Goal: Task Accomplishment & Management: Manage account settings

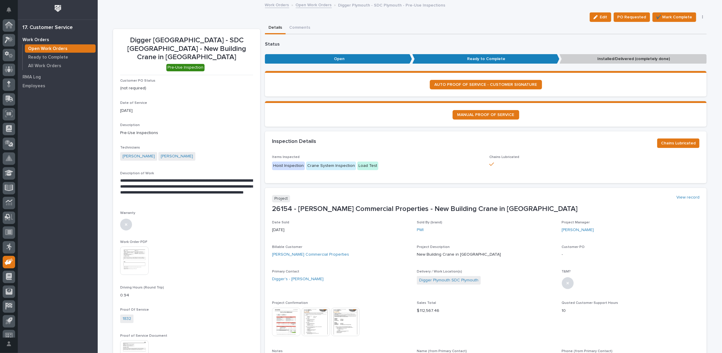
scroll to position [7, 0]
click at [309, 6] on link "Open Work Orders" at bounding box center [314, 4] width 36 height 7
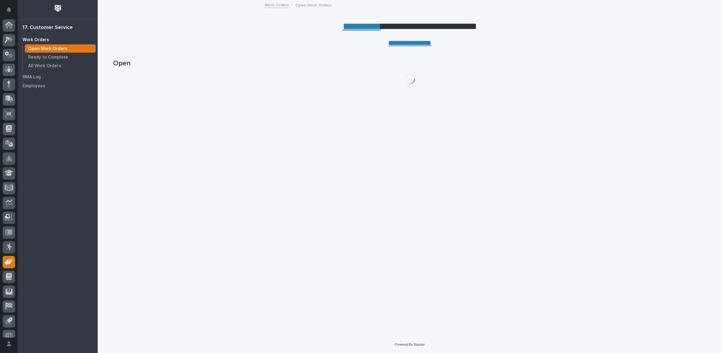
scroll to position [7, 0]
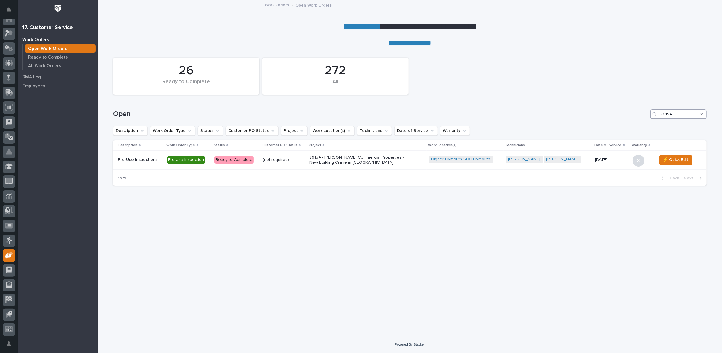
drag, startPoint x: 660, startPoint y: 113, endPoint x: 597, endPoint y: 112, distance: 62.8
click at [598, 111] on div "Open 26154" at bounding box center [409, 114] width 593 height 9
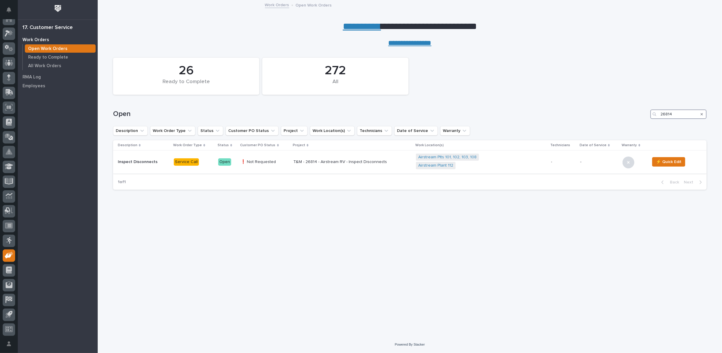
type input "26814"
click at [326, 160] on p "T&M - 26814 - Airstream RV - Inspect Disconnects" at bounding box center [345, 162] width 104 height 5
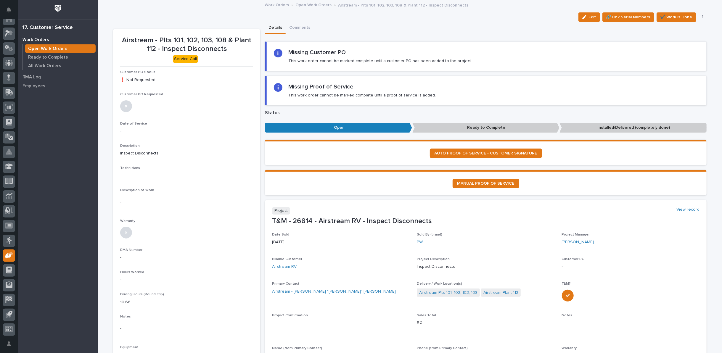
click at [306, 5] on link "Open Work Orders" at bounding box center [314, 4] width 36 height 7
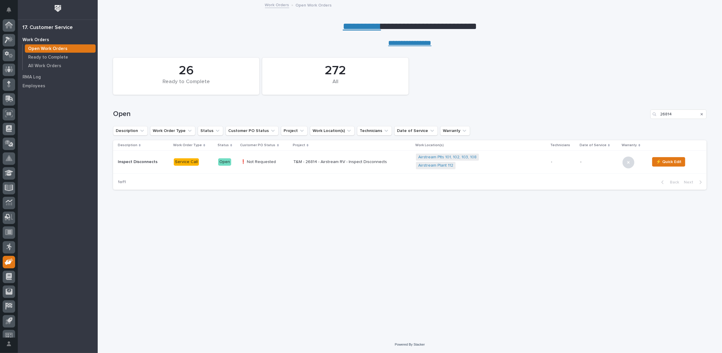
scroll to position [7, 0]
click at [582, 111] on div "Open 26814" at bounding box center [409, 114] width 593 height 9
type input "27316"
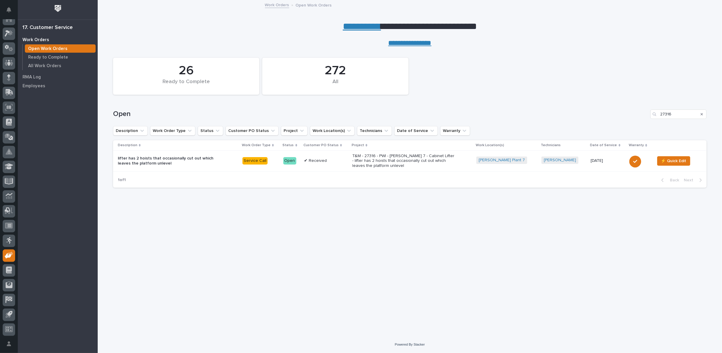
click at [379, 160] on p "T&M - 27316 - PWI - [PERSON_NAME] 7 - Cabinet Lifter - lifter has 2 hoists that…" at bounding box center [404, 161] width 104 height 15
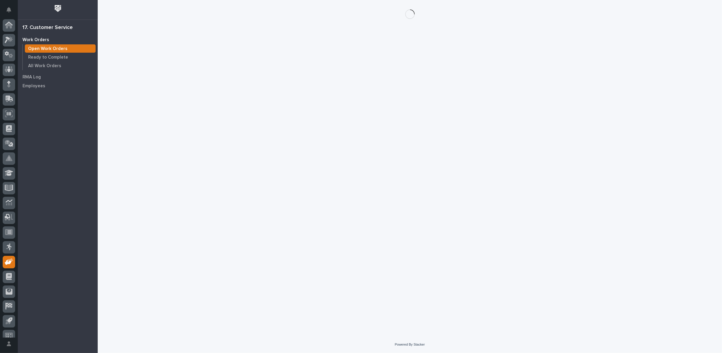
scroll to position [7, 0]
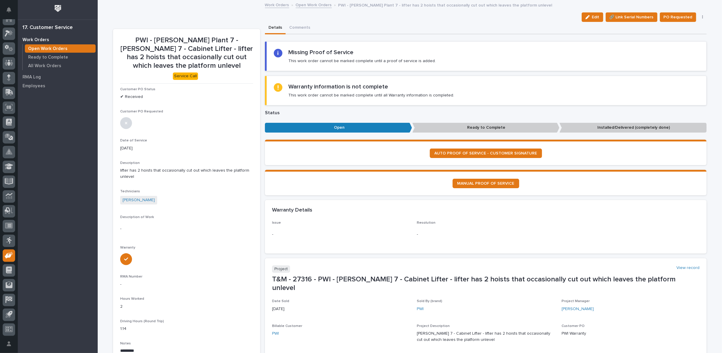
click at [302, 8] on div "Work Orders Open Work Orders PWI - Brinkley Plant 7 - lifter has 2 hoists that …" at bounding box center [410, 5] width 296 height 8
click at [302, 4] on link "Open Work Orders" at bounding box center [314, 4] width 36 height 7
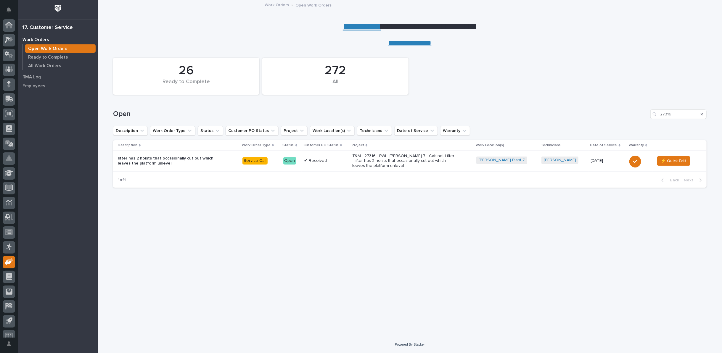
scroll to position [7, 0]
drag, startPoint x: 672, startPoint y: 111, endPoint x: 581, endPoint y: 111, distance: 91.2
click at [581, 111] on div "Open 27316" at bounding box center [409, 114] width 593 height 9
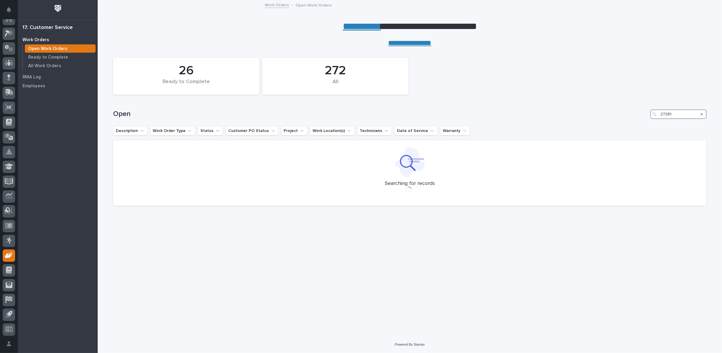
type input "27281"
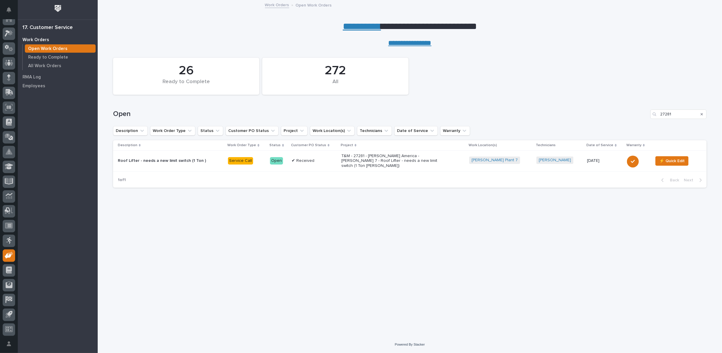
click at [360, 162] on p "T&M - 27281 - [PERSON_NAME] America - [PERSON_NAME] 7 - Roof Lifter - needs a n…" at bounding box center [393, 161] width 104 height 15
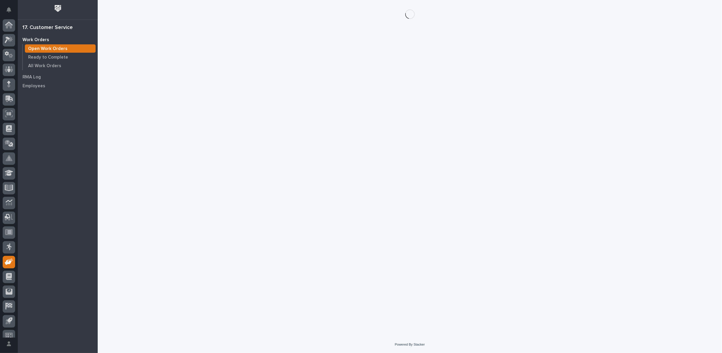
scroll to position [7, 0]
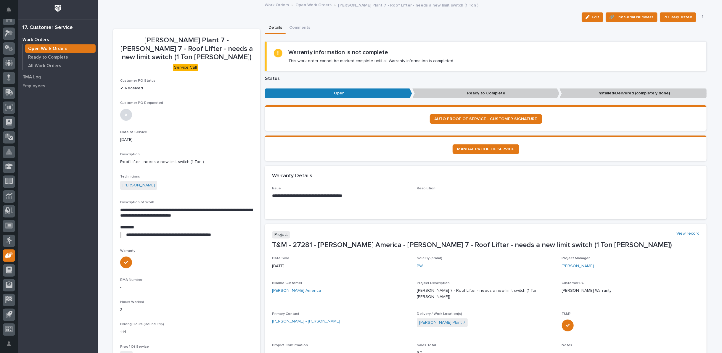
click at [702, 17] on icon "button" at bounding box center [702, 17] width 1 height 4
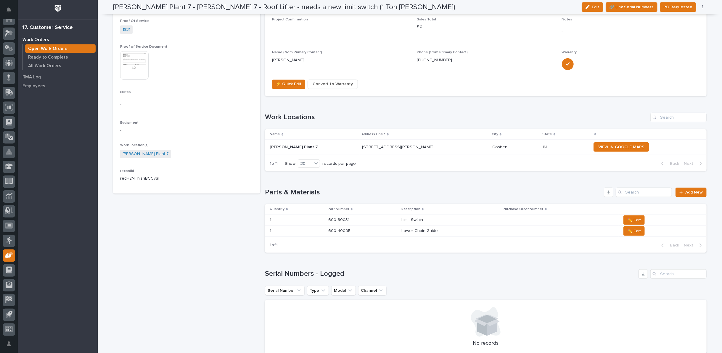
scroll to position [329, 0]
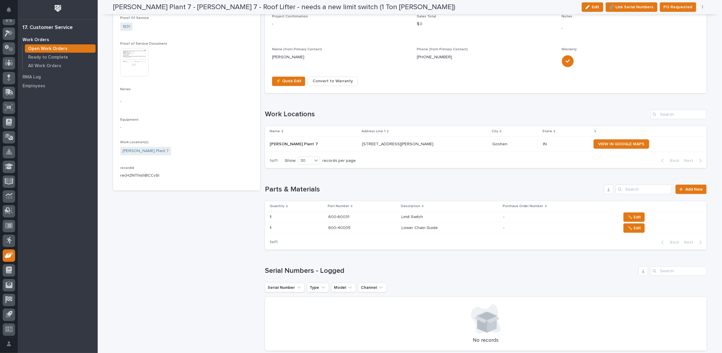
click at [381, 215] on p at bounding box center [362, 217] width 68 height 5
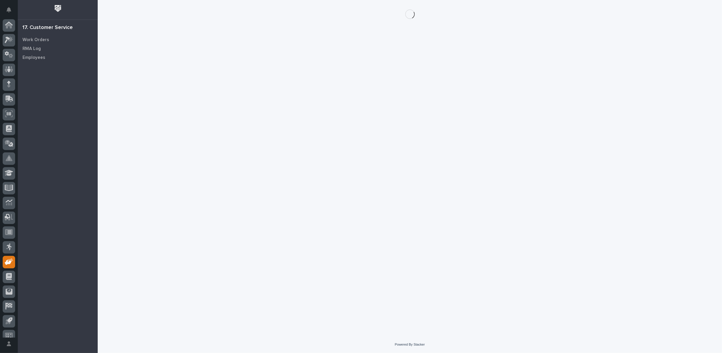
scroll to position [7, 0]
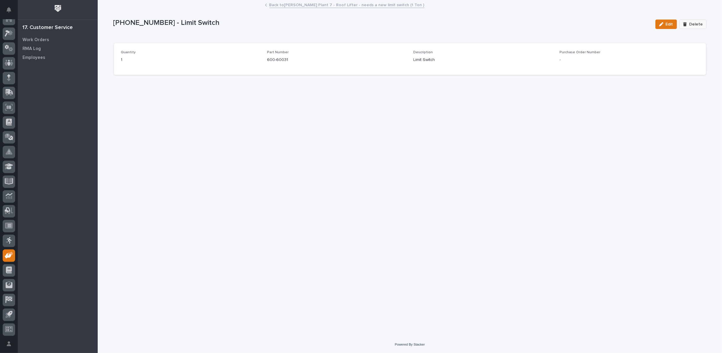
click at [695, 23] on span "Delete" at bounding box center [696, 24] width 14 height 5
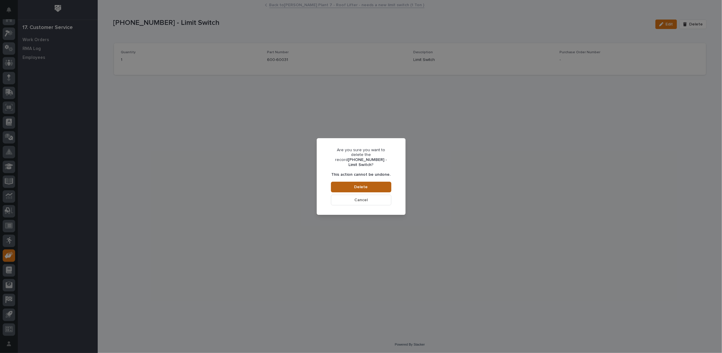
click at [366, 186] on span "Delete" at bounding box center [361, 186] width 14 height 5
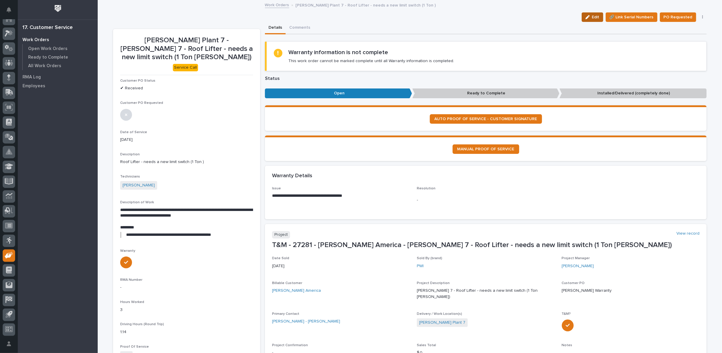
click at [590, 15] on icon "button" at bounding box center [587, 17] width 4 height 4
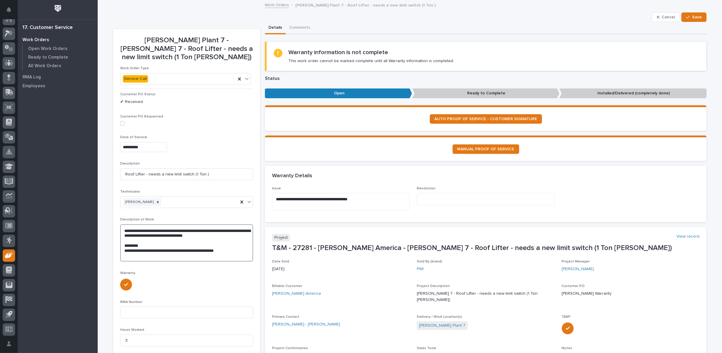
drag, startPoint x: 124, startPoint y: 249, endPoint x: 239, endPoint y: 254, distance: 114.6
click at [239, 254] on textarea "**********" at bounding box center [186, 242] width 133 height 37
drag, startPoint x: 124, startPoint y: 249, endPoint x: 249, endPoint y: 252, distance: 124.9
click at [249, 252] on textarea "**********" at bounding box center [186, 242] width 133 height 37
click at [478, 199] on textarea at bounding box center [486, 199] width 138 height 12
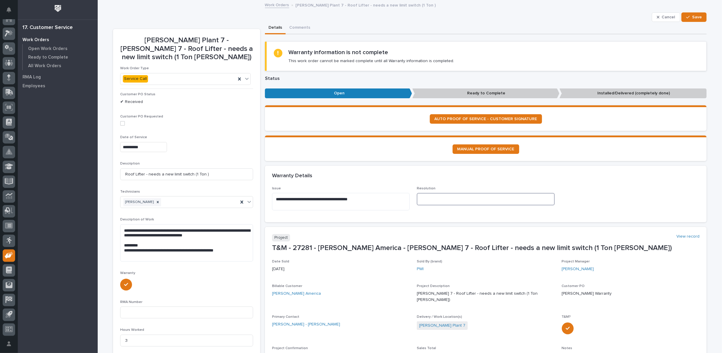
paste textarea "**********"
type textarea "**********"
click at [692, 17] on span "Save" at bounding box center [697, 17] width 10 height 5
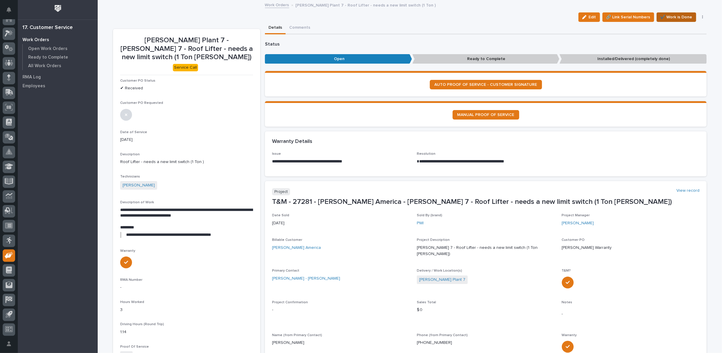
click at [680, 16] on span "✔️ Work is Done" at bounding box center [676, 17] width 32 height 7
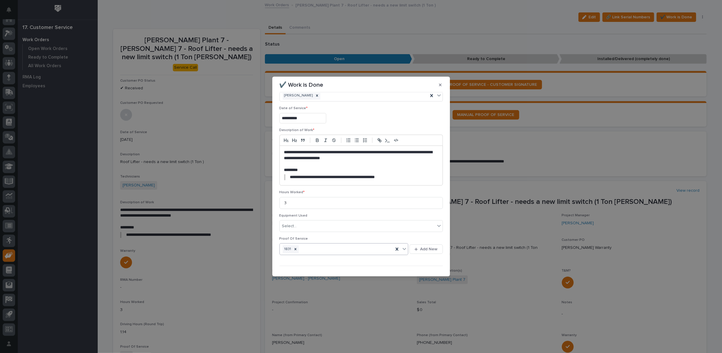
scroll to position [25, 0]
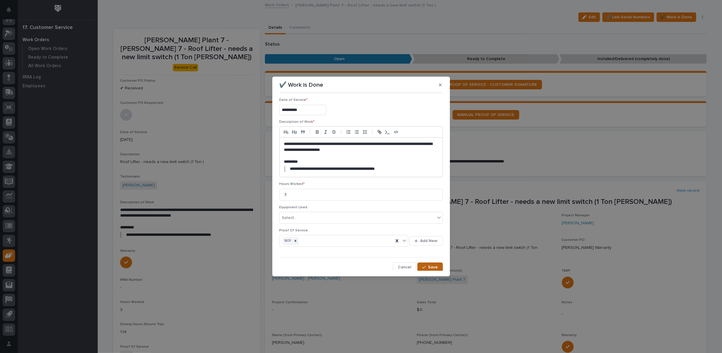
click at [426, 269] on button "Save" at bounding box center [429, 267] width 25 height 9
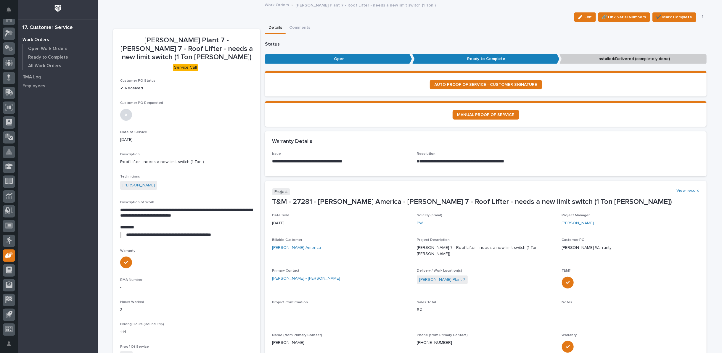
click at [273, 6] on link "Work Orders" at bounding box center [277, 4] width 24 height 7
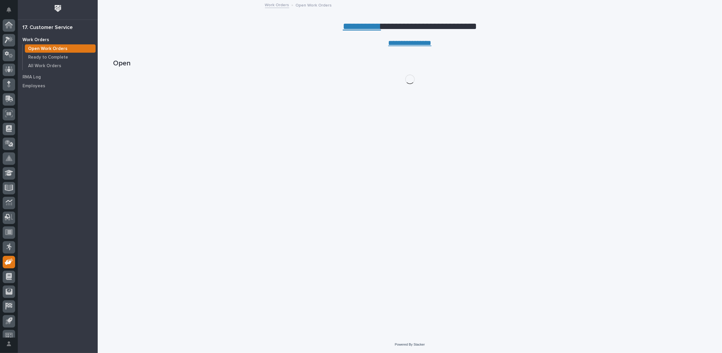
scroll to position [7, 0]
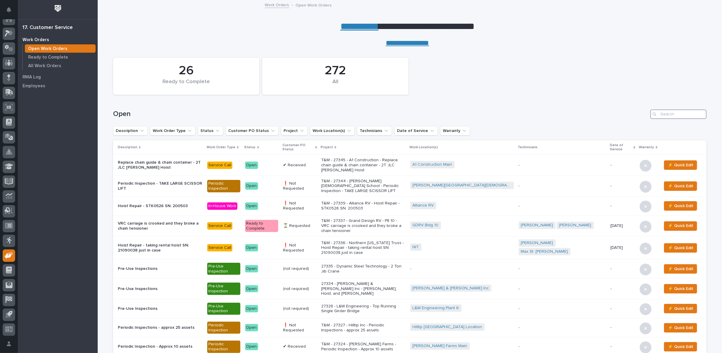
click at [673, 112] on input "Search" at bounding box center [678, 114] width 56 height 9
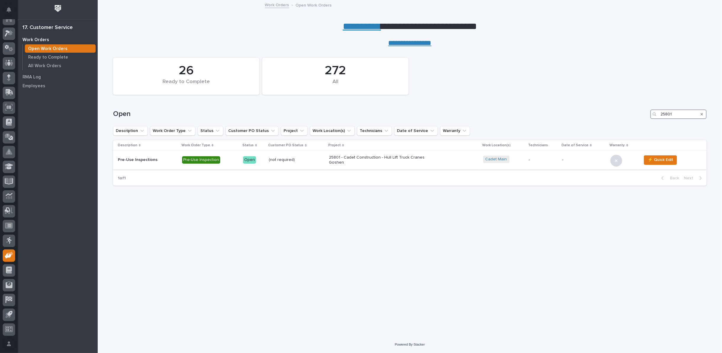
type input "25801"
click at [338, 159] on p "25801 - Cadet Construction - Hull Lift Truck Cranes Goshen" at bounding box center [381, 160] width 104 height 10
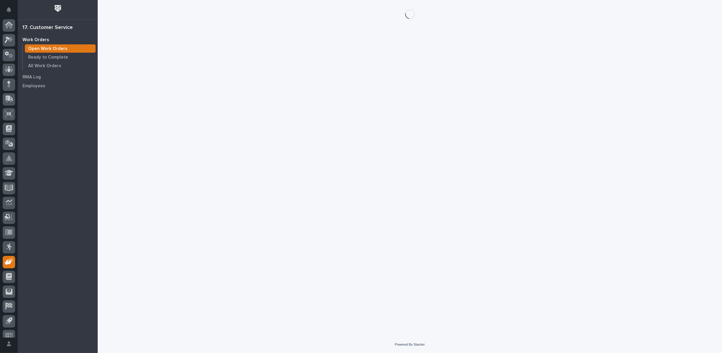
scroll to position [7, 0]
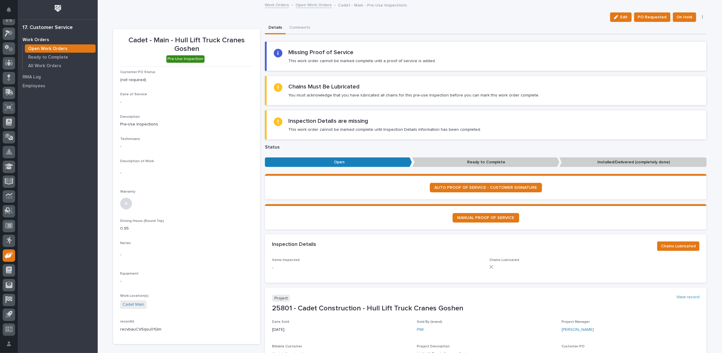
click at [298, 5] on link "Open Work Orders" at bounding box center [314, 4] width 36 height 7
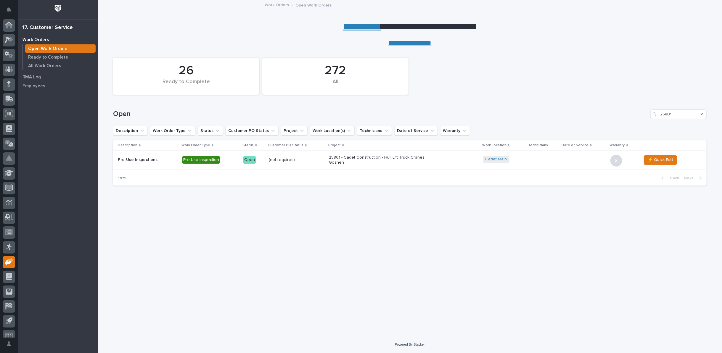
scroll to position [7, 0]
drag, startPoint x: 677, startPoint y: 114, endPoint x: 614, endPoint y: 107, distance: 63.1
click at [616, 107] on div "Open 25801" at bounding box center [409, 112] width 593 height 28
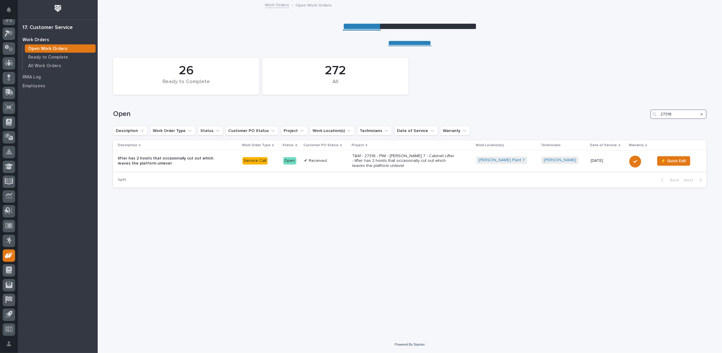
type input "27316"
click at [395, 161] on p "T&M - 27316 - PWI - [PERSON_NAME] 7 - Cabinet Lifter - lifter has 2 hoists that…" at bounding box center [404, 161] width 104 height 15
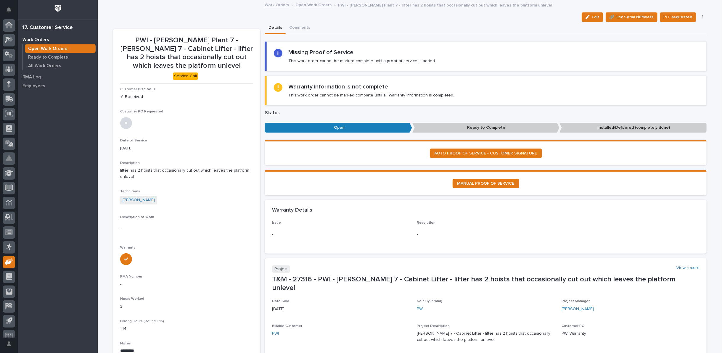
scroll to position [7, 0]
click at [302, 4] on link "Open Work Orders" at bounding box center [314, 4] width 36 height 7
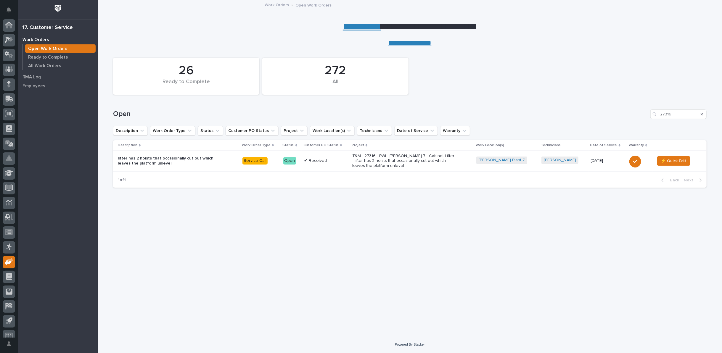
scroll to position [7, 0]
click at [421, 160] on p "T&M - 27316 - PWI - [PERSON_NAME] 7 - Cabinet Lifter - lifter has 2 hoists that…" at bounding box center [404, 161] width 104 height 15
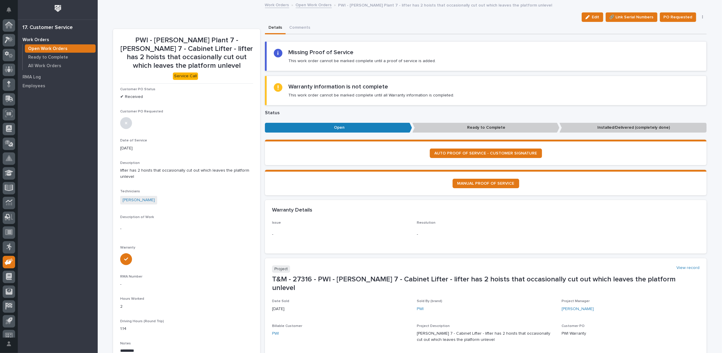
scroll to position [7, 0]
click at [593, 17] on span "Edit" at bounding box center [595, 17] width 7 height 5
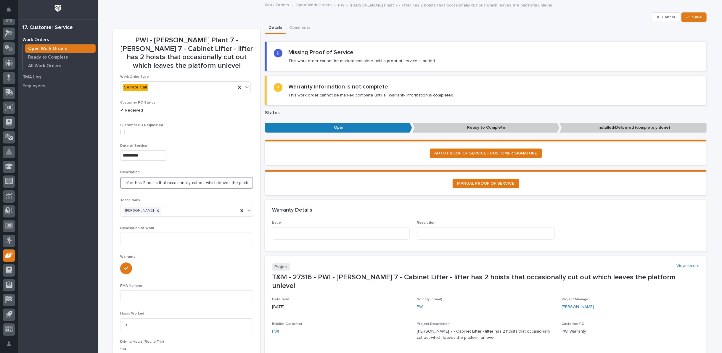
scroll to position [0, 15]
drag, startPoint x: 122, startPoint y: 180, endPoint x: 262, endPoint y: 187, distance: 140.4
click at [304, 234] on textarea at bounding box center [341, 233] width 138 height 12
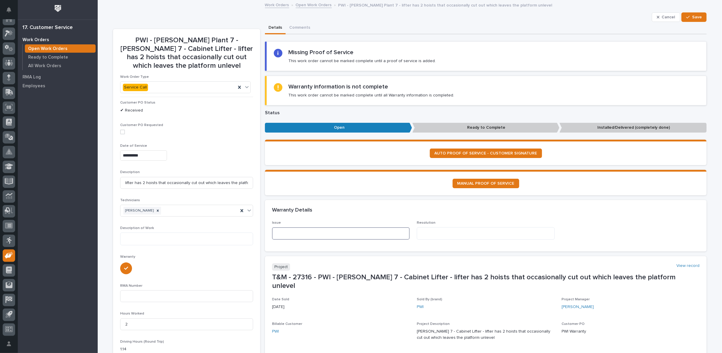
paste textarea "**********"
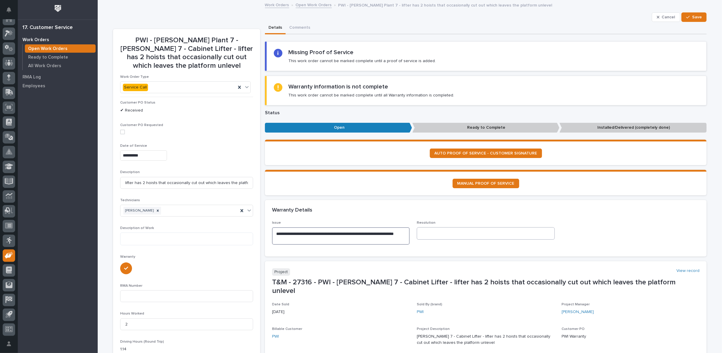
type textarea "**********"
click at [421, 232] on textarea at bounding box center [486, 233] width 138 height 12
click at [684, 18] on button "Save" at bounding box center [693, 16] width 25 height 9
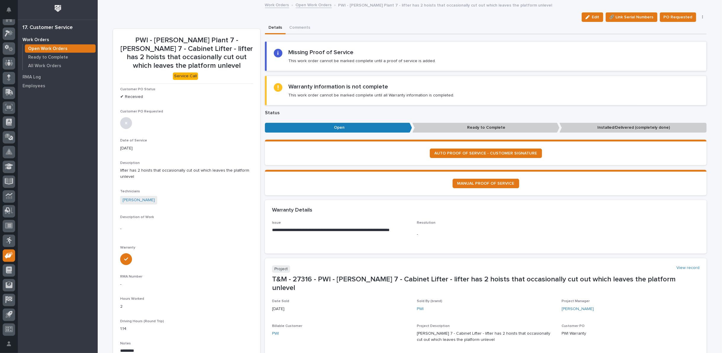
click at [313, 6] on link "Open Work Orders" at bounding box center [314, 4] width 36 height 7
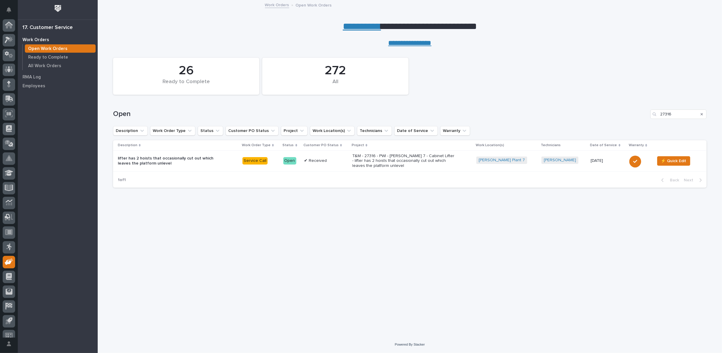
scroll to position [7, 0]
click at [702, 114] on icon "Search" at bounding box center [702, 114] width 2 height 4
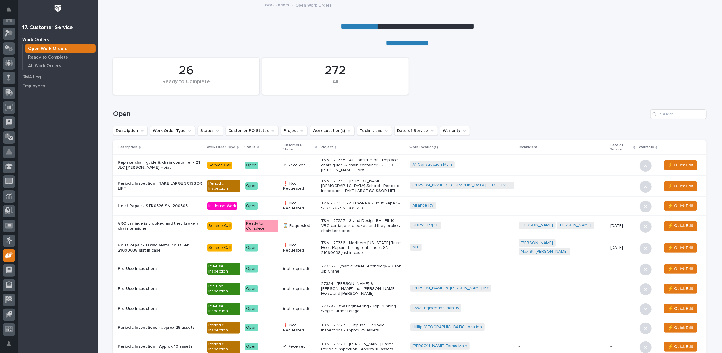
click at [354, 26] on link "**********" at bounding box center [359, 26] width 38 height 9
click at [665, 114] on input "Search" at bounding box center [678, 114] width 56 height 9
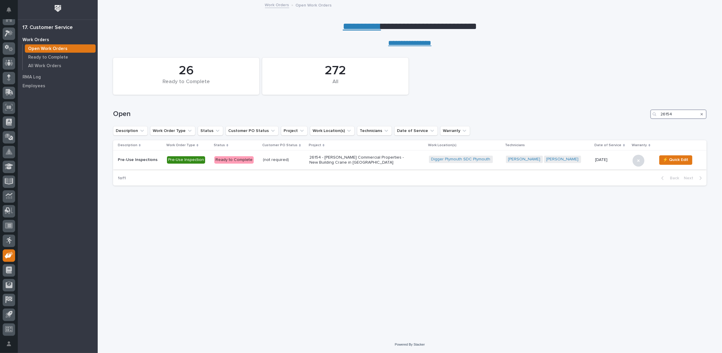
type input "26154"
click at [331, 161] on p "26154 - Graber Commercial Properties - New Building Crane in Plymouth" at bounding box center [361, 160] width 104 height 10
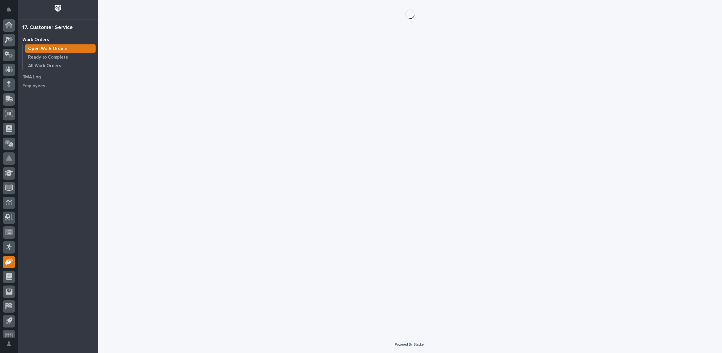
scroll to position [7, 0]
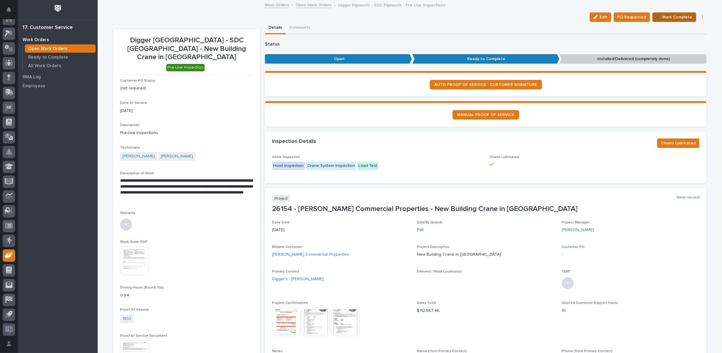
click at [662, 17] on span "✔️ Mark Complete" at bounding box center [674, 17] width 36 height 7
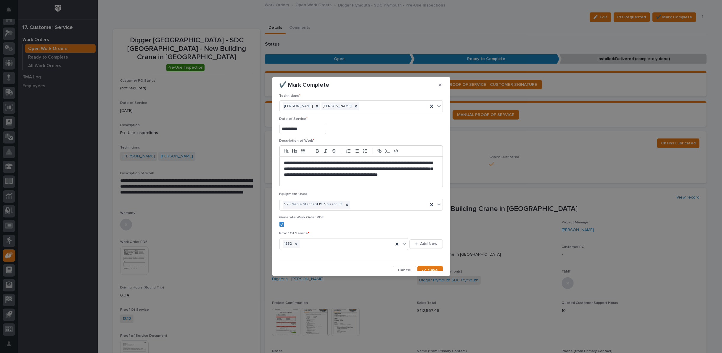
scroll to position [9, 0]
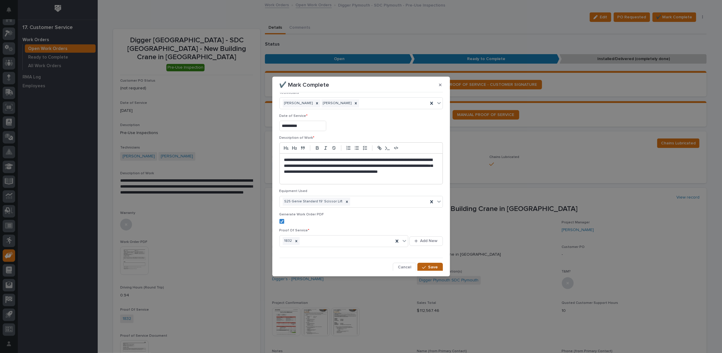
click at [429, 265] on span "Save" at bounding box center [433, 267] width 10 height 5
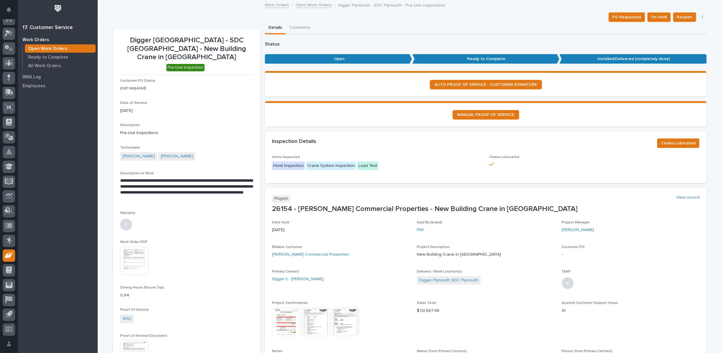
click at [318, 5] on link "Open Work Orders" at bounding box center [314, 4] width 36 height 7
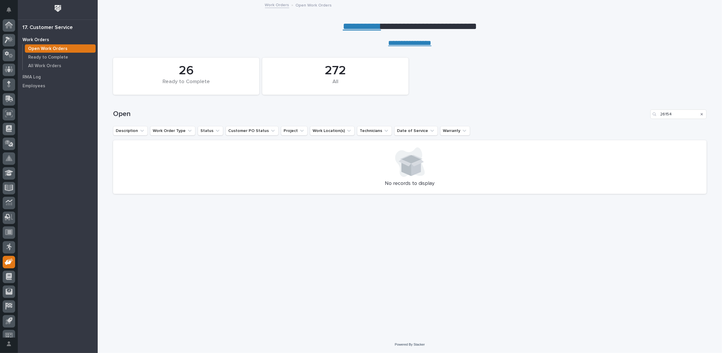
scroll to position [7, 0]
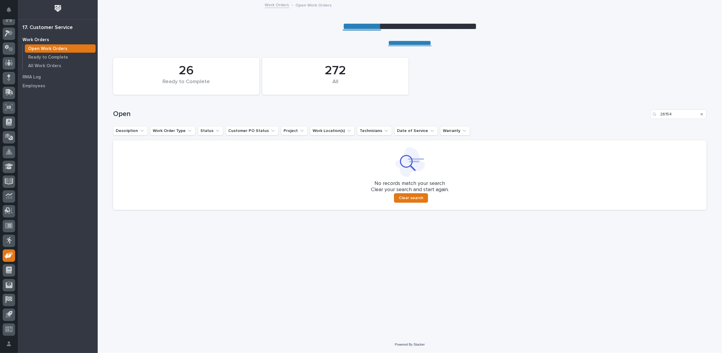
click at [701, 115] on icon "Search" at bounding box center [702, 114] width 2 height 4
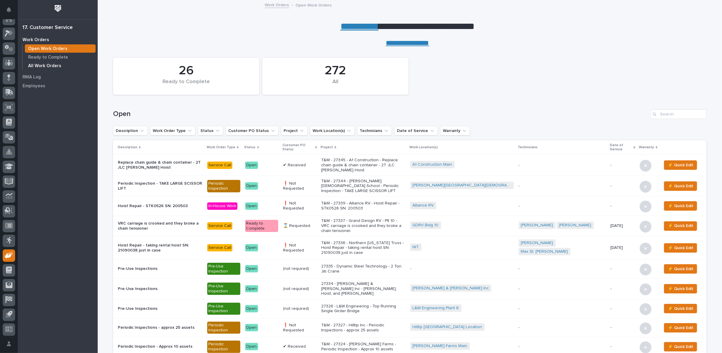
click at [56, 66] on p "All Work Orders" at bounding box center [44, 65] width 33 height 5
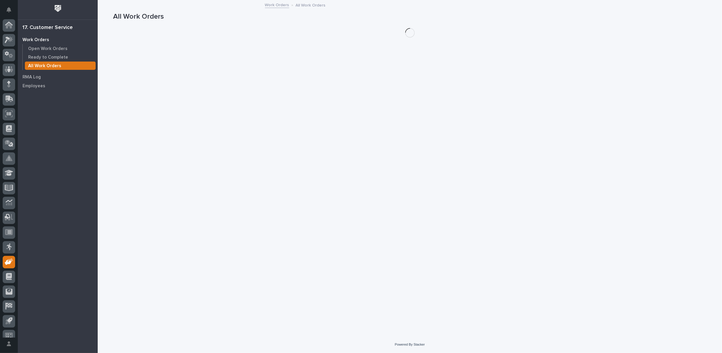
scroll to position [7, 0]
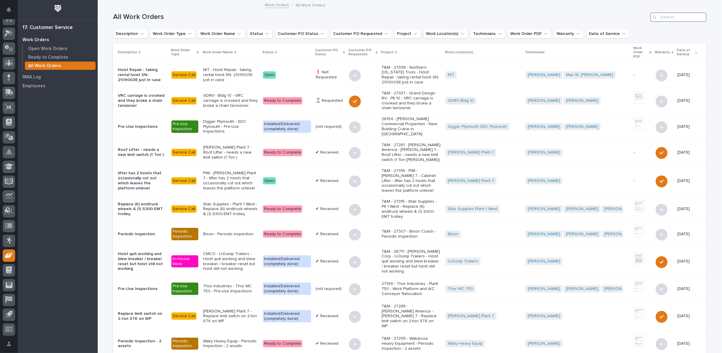
click at [681, 17] on input "Search" at bounding box center [678, 16] width 56 height 9
click at [60, 49] on p "Open Work Orders" at bounding box center [47, 48] width 39 height 5
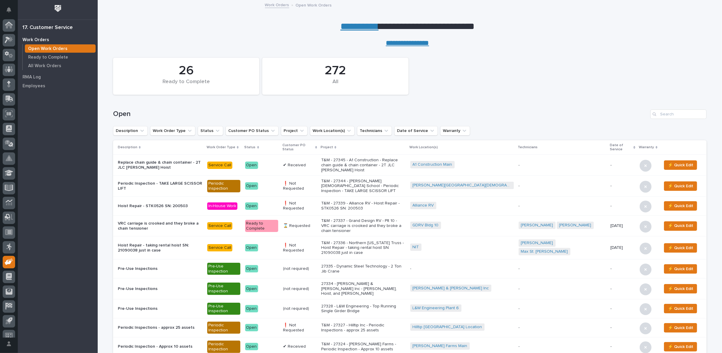
scroll to position [7, 0]
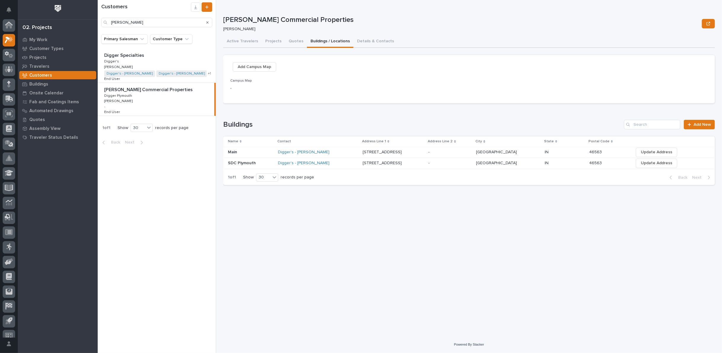
scroll to position [7, 0]
click at [365, 42] on button "Details & Contacts" at bounding box center [375, 42] width 44 height 12
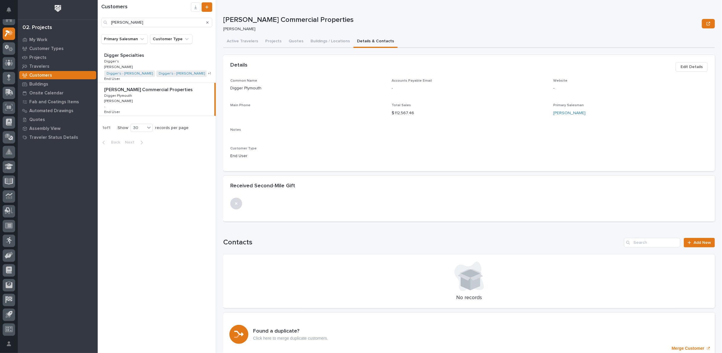
click at [168, 65] on div "Digger Specialties Digger Specialties Digger's Digger's Jim Hartung Jim Hartung…" at bounding box center [157, 66] width 118 height 34
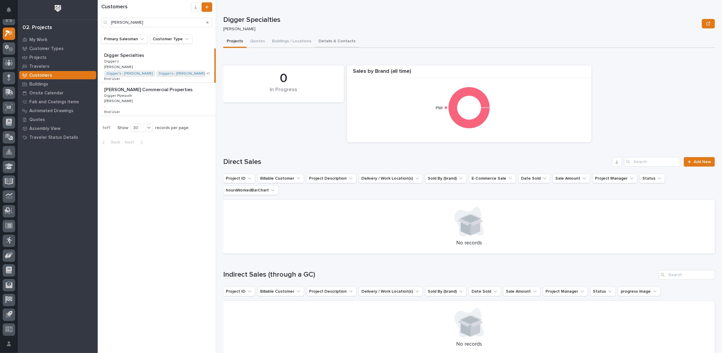
click at [335, 43] on button "Details & Contacts" at bounding box center [337, 42] width 44 height 12
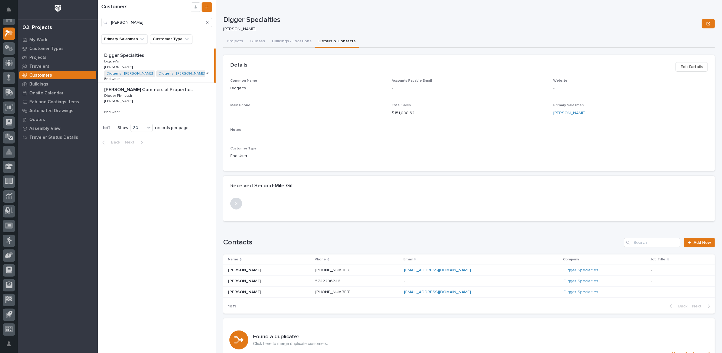
click at [242, 281] on p "Loren Graber" at bounding box center [245, 281] width 34 height 6
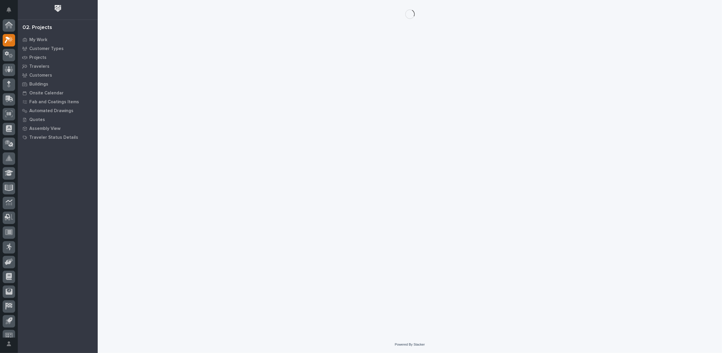
scroll to position [7, 0]
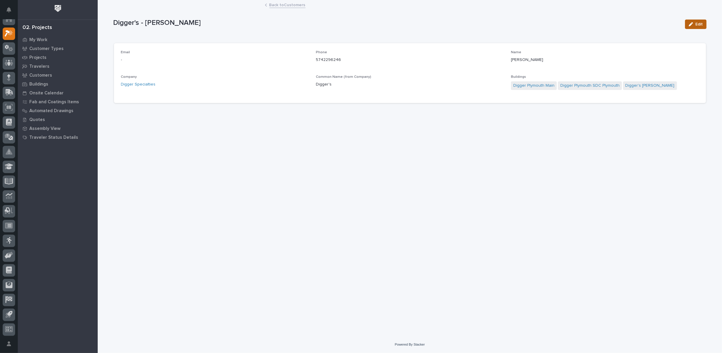
click at [693, 24] on div "button" at bounding box center [692, 24] width 7 height 4
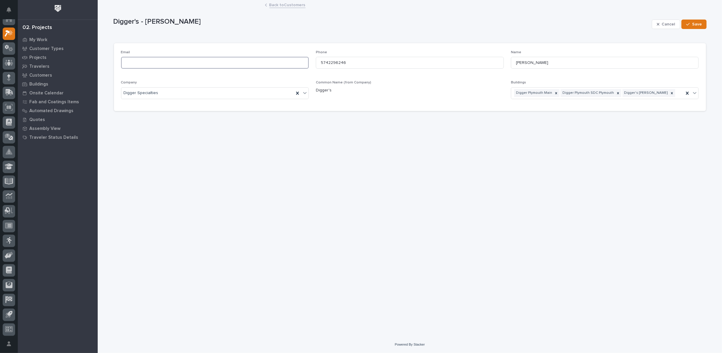
click at [210, 64] on input at bounding box center [215, 63] width 188 height 12
paste input "lgraber@diggerspecialties.com"
type input "lgraber@diggerspecialties.com"
click at [693, 22] on span "Save" at bounding box center [697, 24] width 10 height 5
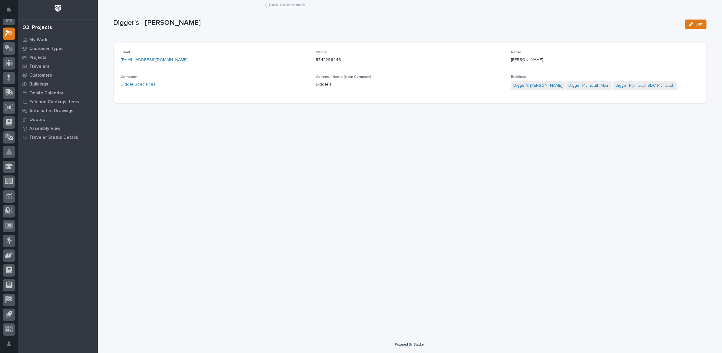
click at [284, 5] on link "Back to Customers" at bounding box center [287, 4] width 36 height 7
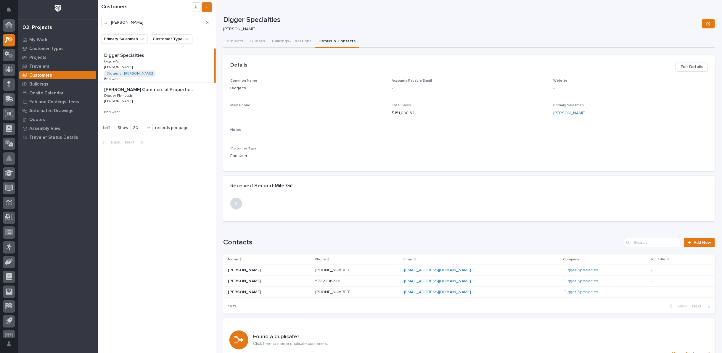
scroll to position [7, 0]
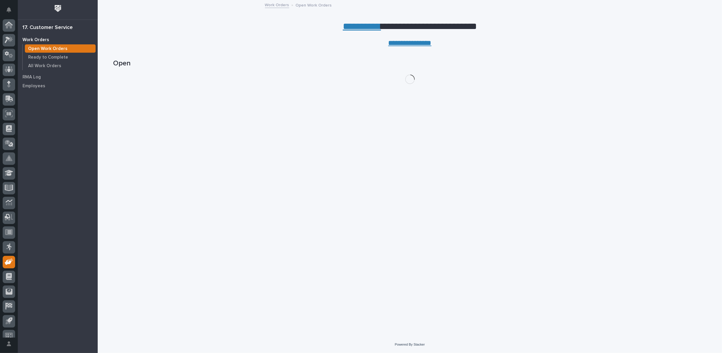
scroll to position [7, 0]
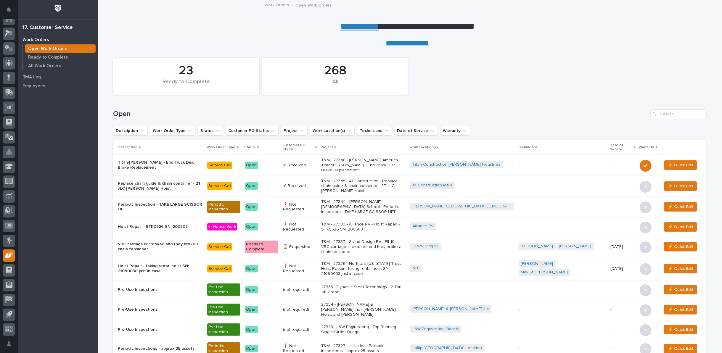
click at [403, 165] on p "T&M - 27348 - [PERSON_NAME] America - Titan/[PERSON_NAME] - End Truck Disc Brak…" at bounding box center [363, 165] width 84 height 15
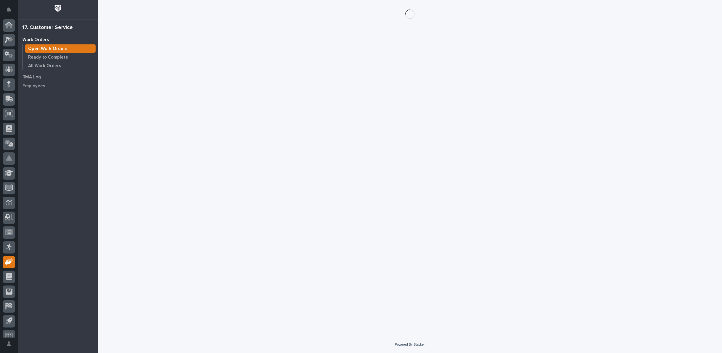
scroll to position [7, 0]
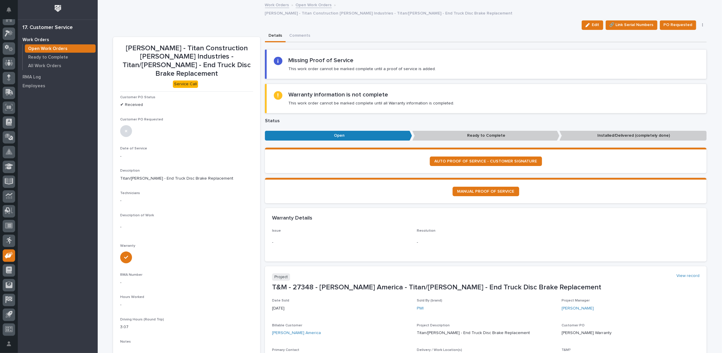
click at [310, 4] on link "Open Work Orders" at bounding box center [314, 4] width 36 height 7
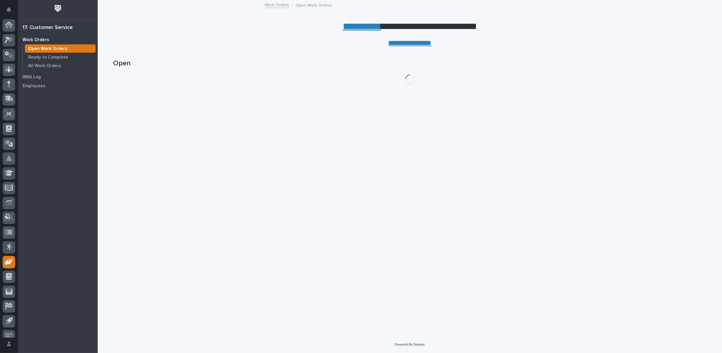
scroll to position [7, 0]
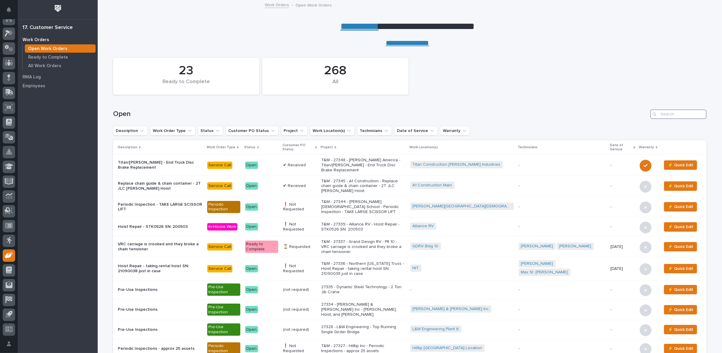
click at [673, 113] on input "Search" at bounding box center [678, 114] width 56 height 9
type input "26686"
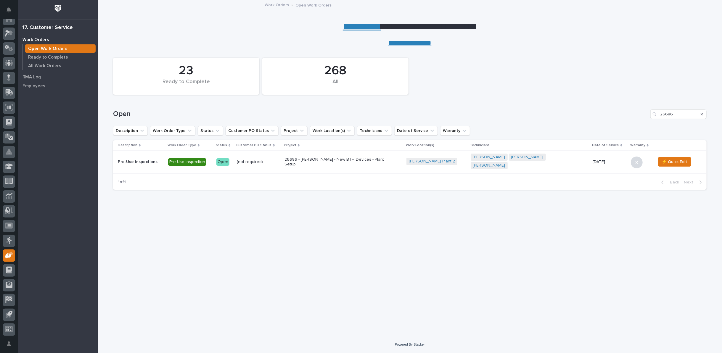
click at [373, 161] on p "26686 - Brinkley RV - New BTH Devices - Plant Setup" at bounding box center [336, 162] width 104 height 10
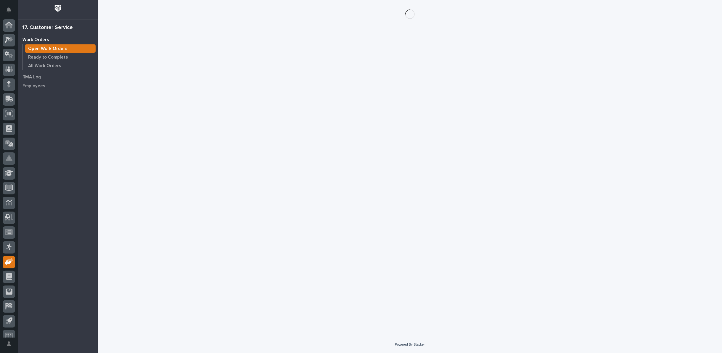
scroll to position [7, 0]
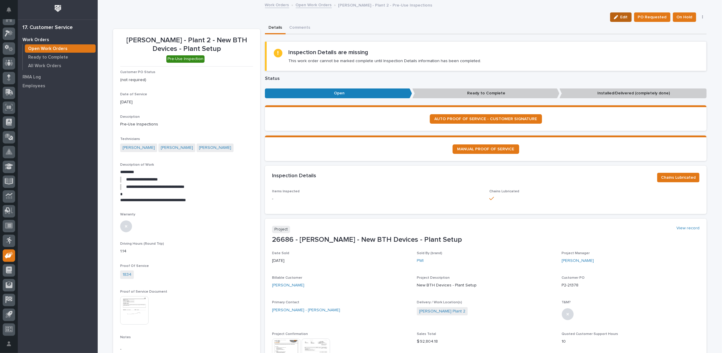
click at [623, 17] on span "Edit" at bounding box center [623, 17] width 7 height 5
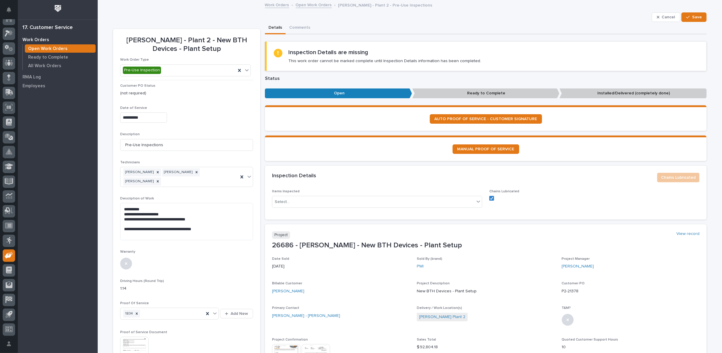
click at [678, 11] on div "**********" at bounding box center [409, 340] width 593 height 678
drag, startPoint x: 670, startPoint y: 12, endPoint x: 669, endPoint y: 15, distance: 3.4
click at [669, 15] on button "Cancel" at bounding box center [666, 16] width 28 height 9
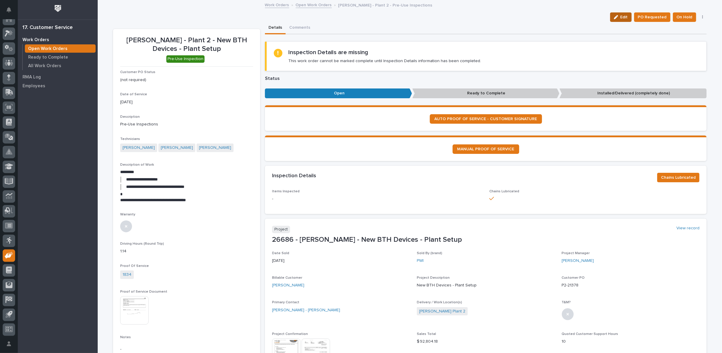
click at [615, 18] on icon "button" at bounding box center [616, 17] width 4 height 4
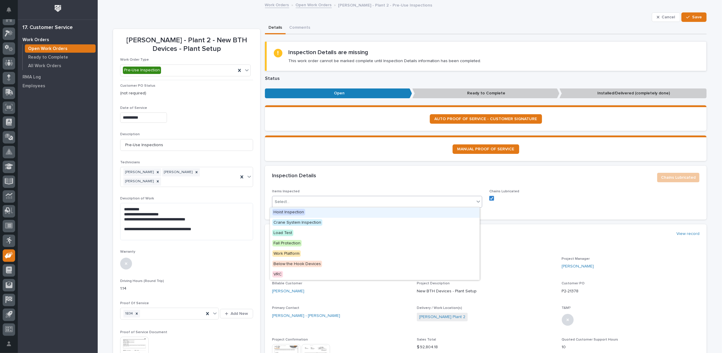
click at [475, 200] on icon at bounding box center [478, 202] width 6 height 6
click at [317, 263] on span "Below the Hook Devices" at bounding box center [297, 264] width 50 height 7
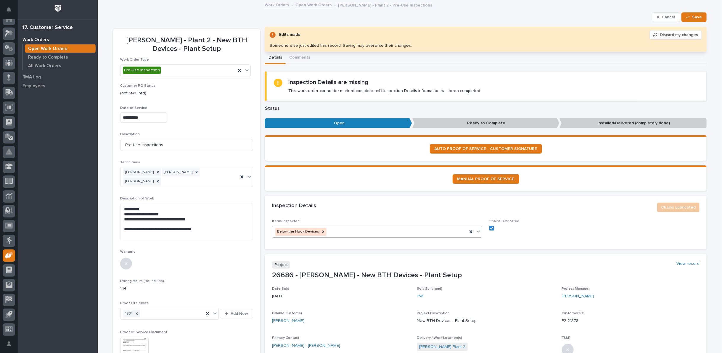
click at [479, 203] on div "Inspection Details" at bounding box center [462, 206] width 380 height 7
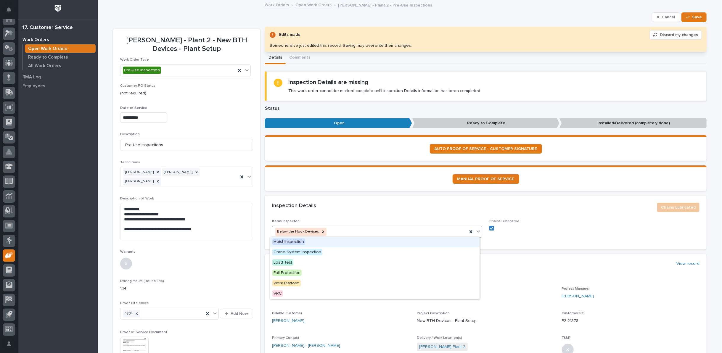
click at [477, 230] on icon at bounding box center [478, 231] width 6 height 6
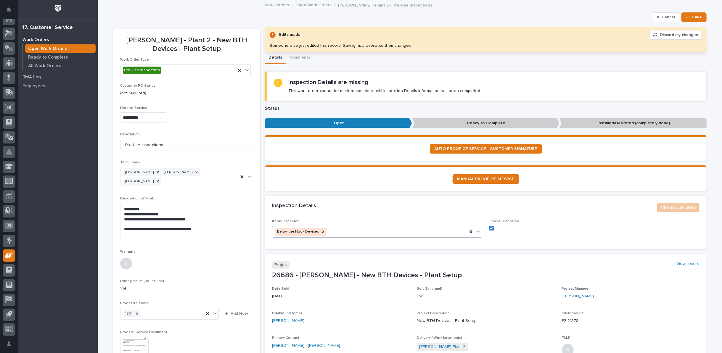
click at [606, 226] on label at bounding box center [594, 228] width 210 height 5
click at [321, 231] on icon at bounding box center [323, 232] width 4 height 4
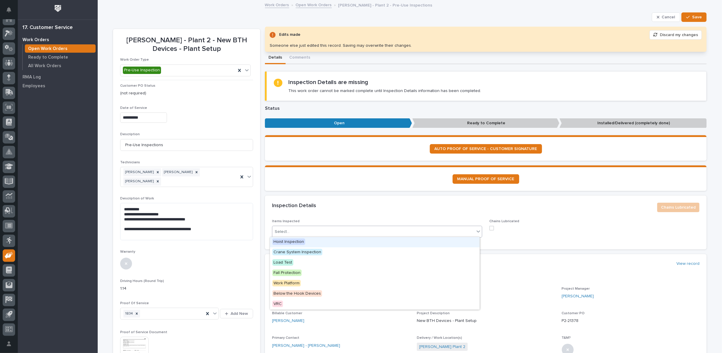
click at [318, 232] on div "Select..." at bounding box center [373, 232] width 202 height 10
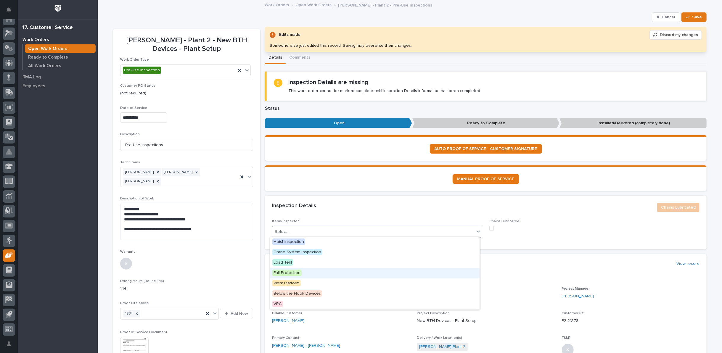
click at [294, 273] on span "Fall Protection" at bounding box center [286, 273] width 29 height 7
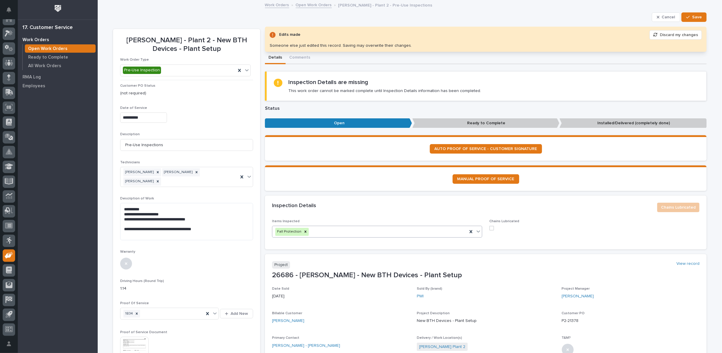
click at [490, 228] on span at bounding box center [491, 228] width 5 height 5
click at [414, 218] on section "Inspection Details Chains Lubricated Items Inspected Fall Protection Chains Lub…" at bounding box center [486, 223] width 442 height 54
click at [695, 17] on span "Save" at bounding box center [697, 17] width 10 height 5
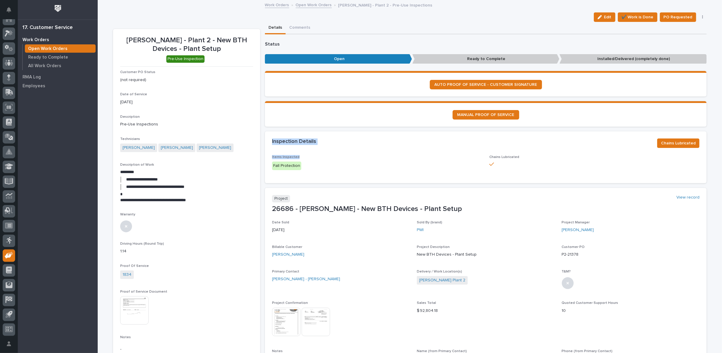
click at [406, 153] on div "Inspection Details Chains Lubricated" at bounding box center [486, 143] width 442 height 24
click at [636, 17] on span "✔️ Work is Done" at bounding box center [638, 17] width 32 height 7
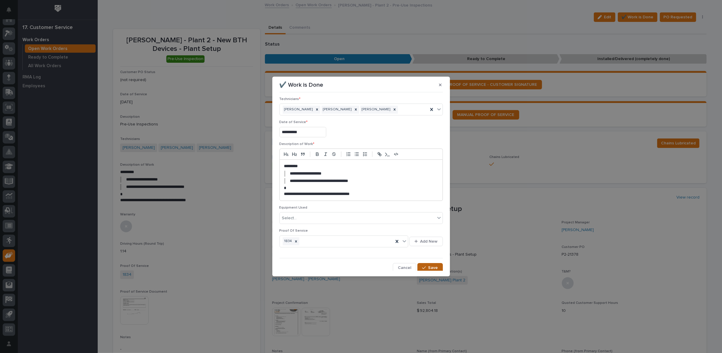
scroll to position [3, 0]
click at [431, 265] on span "Save" at bounding box center [433, 267] width 10 height 5
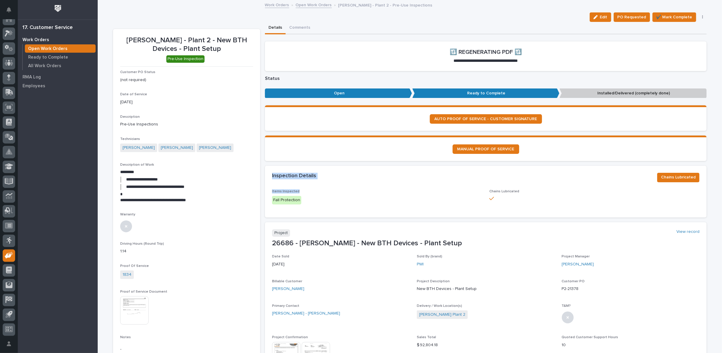
click at [344, 177] on div "Inspection Details" at bounding box center [462, 176] width 380 height 7
click at [254, 193] on section "**********" at bounding box center [186, 234] width 147 height 410
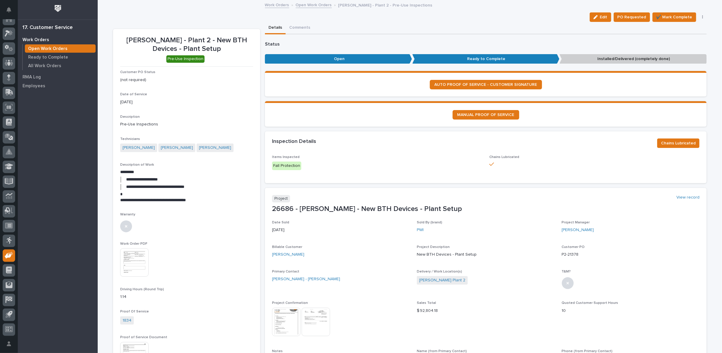
click at [135, 252] on img at bounding box center [134, 262] width 28 height 28
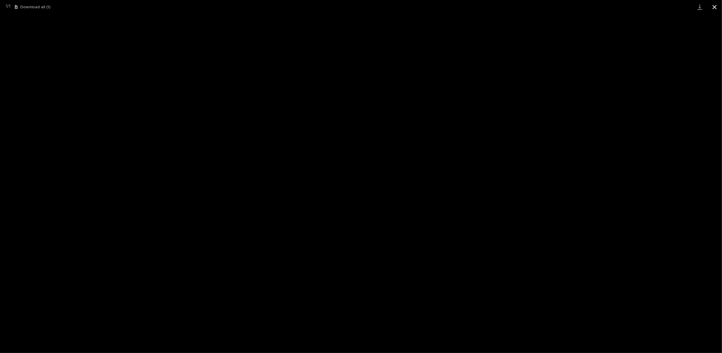
click at [714, 5] on button "Close gallery" at bounding box center [714, 7] width 15 height 14
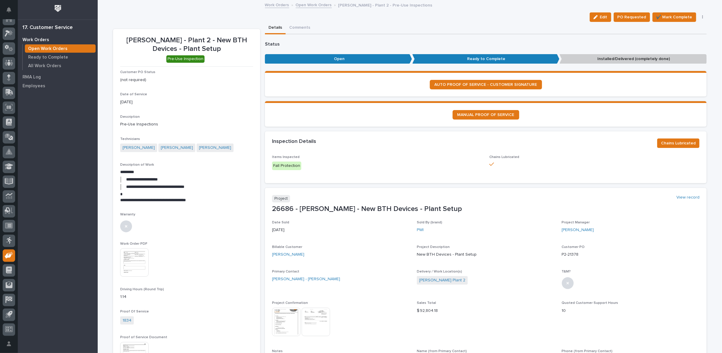
click at [315, 4] on link "Open Work Orders" at bounding box center [314, 4] width 36 height 7
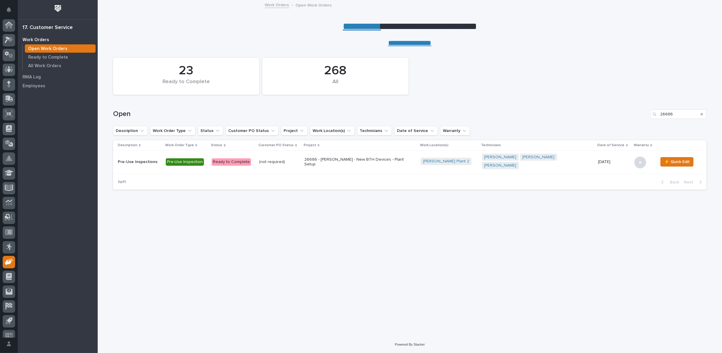
scroll to position [7, 0]
click at [702, 114] on icon "Search" at bounding box center [702, 114] width 2 height 4
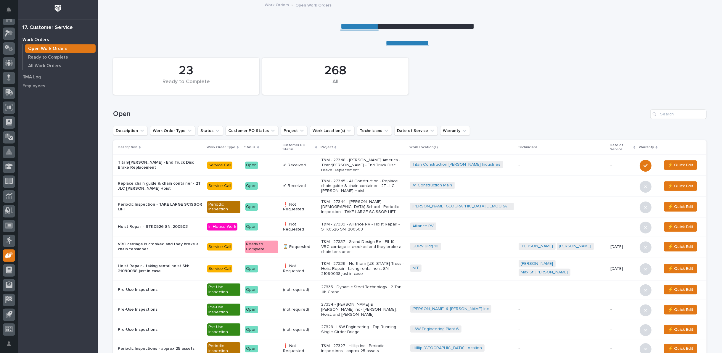
click at [367, 167] on p "T&M - 27348 - [PERSON_NAME] America - Titan/[PERSON_NAME] - End Truck Disc Brak…" at bounding box center [363, 165] width 84 height 15
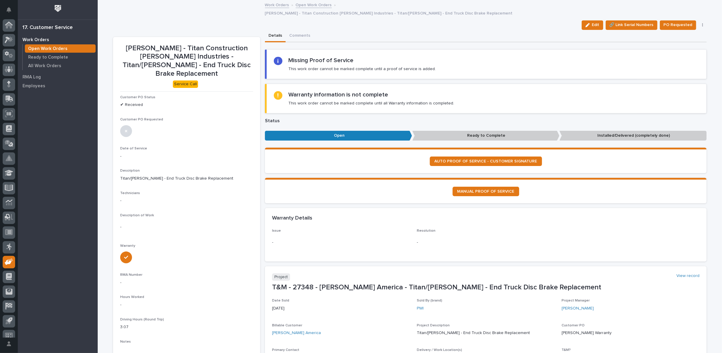
scroll to position [7, 0]
drag, startPoint x: 595, startPoint y: 14, endPoint x: 272, endPoint y: 162, distance: 355.3
click at [594, 20] on button "Edit" at bounding box center [593, 24] width 22 height 9
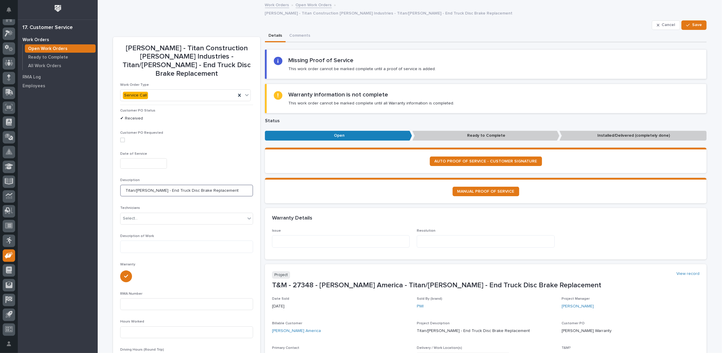
drag, startPoint x: 144, startPoint y: 173, endPoint x: 183, endPoint y: 173, distance: 38.8
click at [183, 185] on input "Titan/[PERSON_NAME] - End Truck Disc Brake Replacement" at bounding box center [186, 191] width 133 height 12
click at [273, 235] on textarea at bounding box center [341, 241] width 138 height 12
paste textarea "**********"
type textarea "**********"
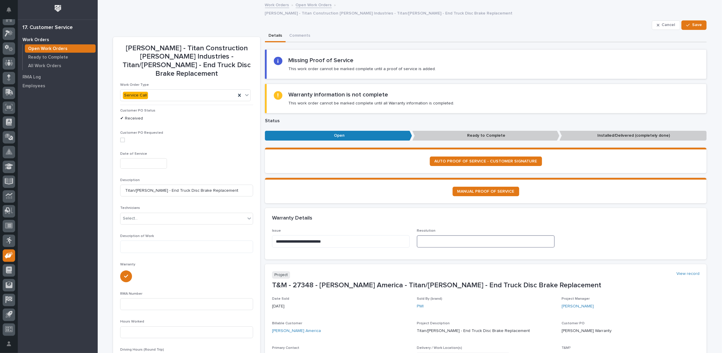
click at [426, 235] on textarea at bounding box center [486, 241] width 138 height 12
type textarea "**********"
click at [334, 235] on textarea "**********" at bounding box center [341, 241] width 138 height 12
click at [694, 22] on span "Save" at bounding box center [697, 24] width 10 height 5
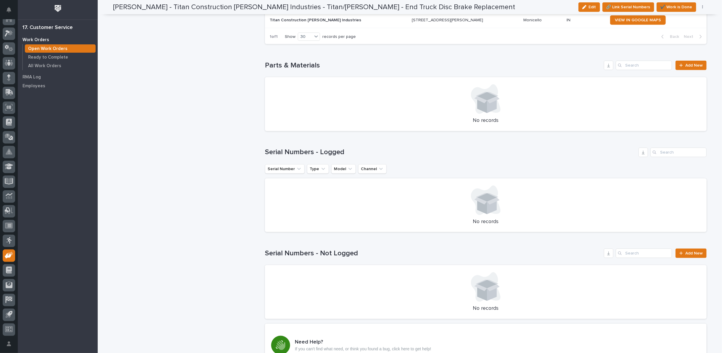
scroll to position [460, 0]
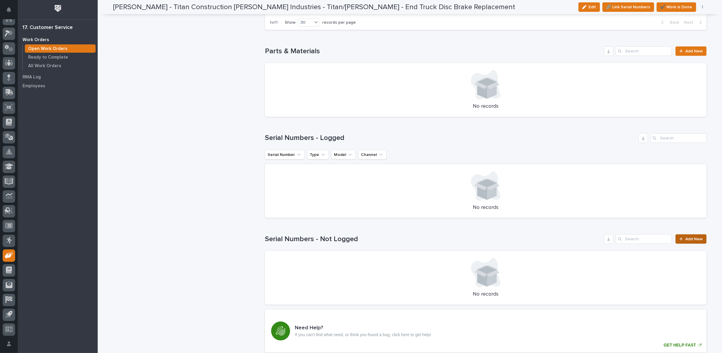
click at [687, 237] on span "Add New" at bounding box center [693, 239] width 17 height 4
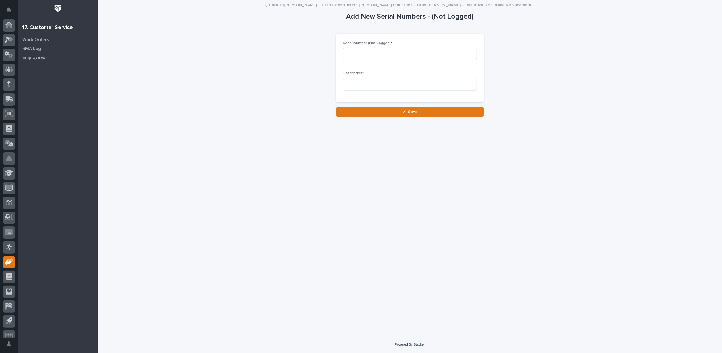
scroll to position [7, 0]
click at [368, 54] on input at bounding box center [410, 54] width 134 height 12
type input "24050015"
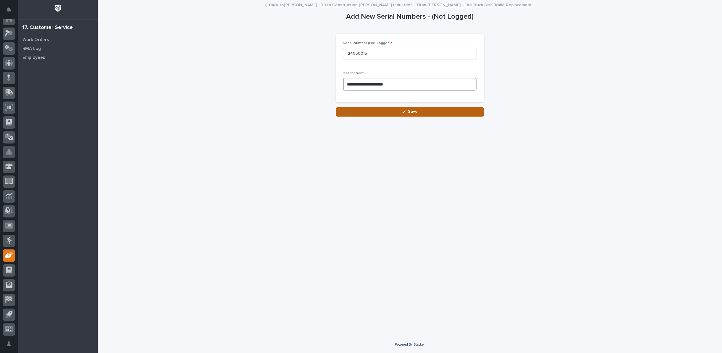
type textarea "**********"
click at [401, 114] on button "Save" at bounding box center [410, 111] width 148 height 9
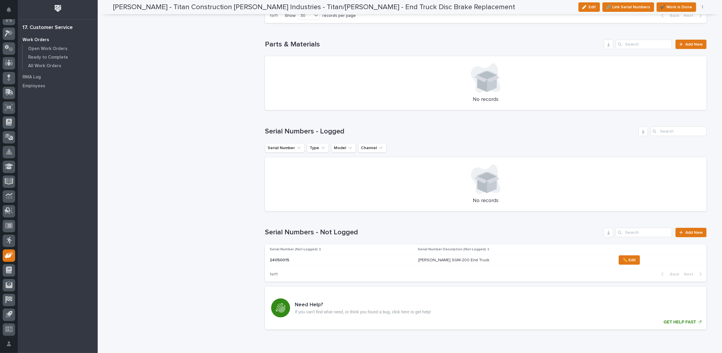
scroll to position [460, 0]
click at [327, 260] on div "24050015 24050015" at bounding box center [342, 259] width 144 height 10
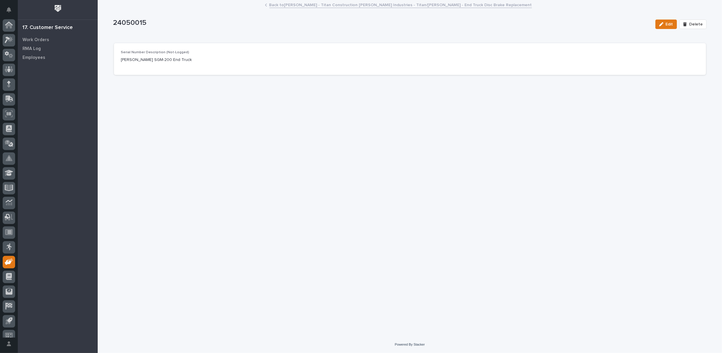
scroll to position [7, 0]
click at [663, 25] on icon "button" at bounding box center [661, 24] width 4 height 4
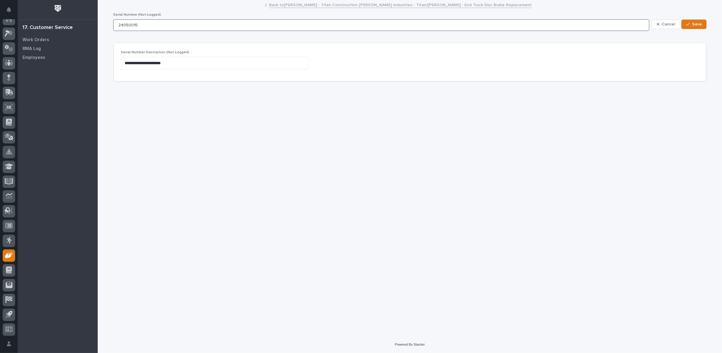
click at [174, 23] on input "24050015" at bounding box center [381, 25] width 536 height 12
type input "24050015 / Bridge BCR11285"
click at [715, 24] on div "**********" at bounding box center [410, 169] width 624 height 336
click at [697, 22] on span "Save" at bounding box center [697, 24] width 10 height 5
click at [337, 5] on link "Back to Starke - Titan Construction Girtz Industries - Titan/Girtz - End Truck …" at bounding box center [400, 4] width 263 height 7
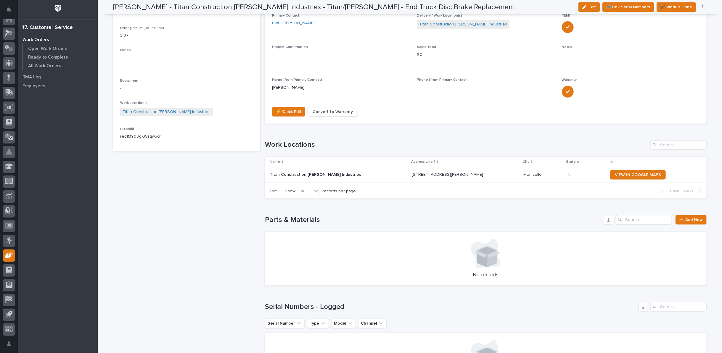
scroll to position [296, 0]
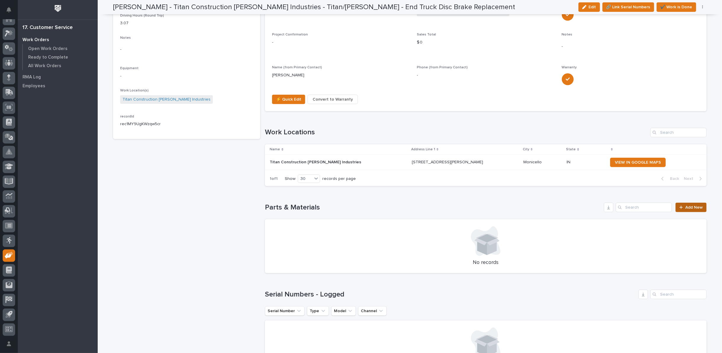
click at [690, 207] on span "Add New" at bounding box center [693, 207] width 17 height 4
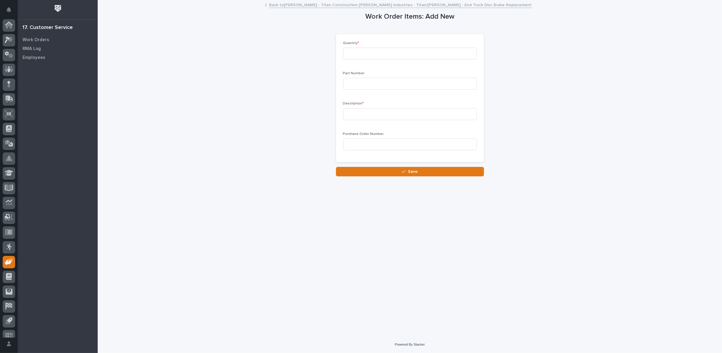
scroll to position [7, 0]
click at [425, 54] on input at bounding box center [410, 54] width 134 height 12
type input "1"
type input "600-46148"
type input "e"
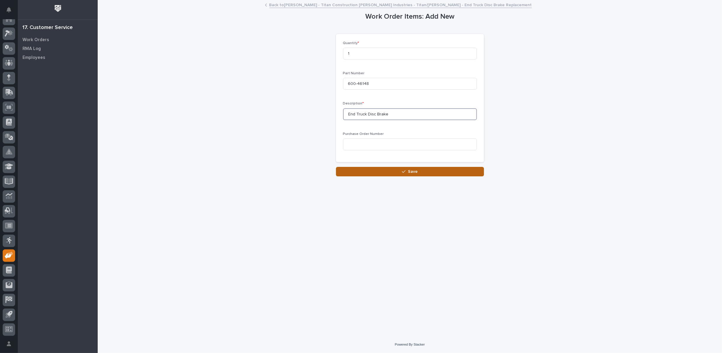
type input "End Truck Disc Brake"
click at [408, 169] on span "Save" at bounding box center [413, 171] width 10 height 5
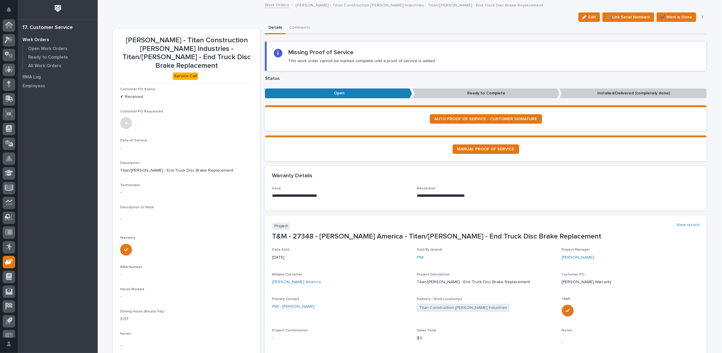
scroll to position [7, 0]
click at [271, 5] on link "Work Orders" at bounding box center [277, 4] width 24 height 7
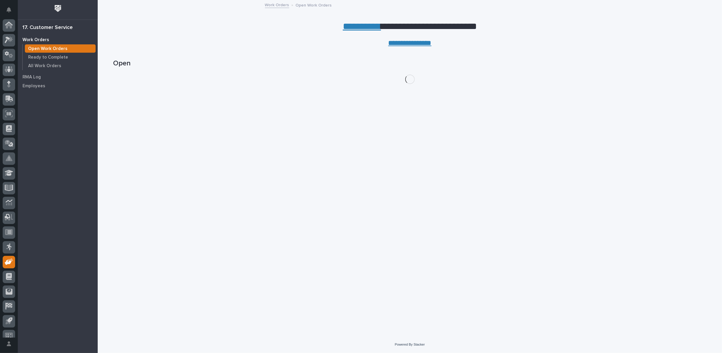
scroll to position [7, 0]
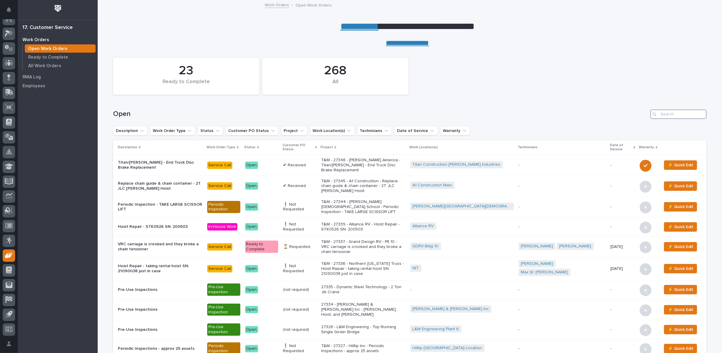
click at [674, 113] on input "Search" at bounding box center [678, 114] width 56 height 9
type input "27337"
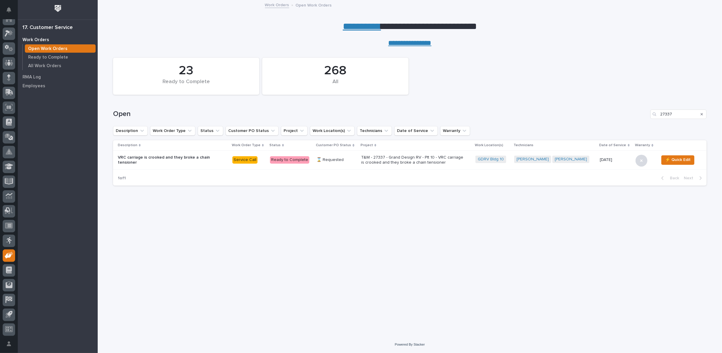
click at [417, 162] on p "T&M - 27337 - Grand Design RV - Plt 10 - VRC carriage is crooked and they broke…" at bounding box center [413, 160] width 104 height 10
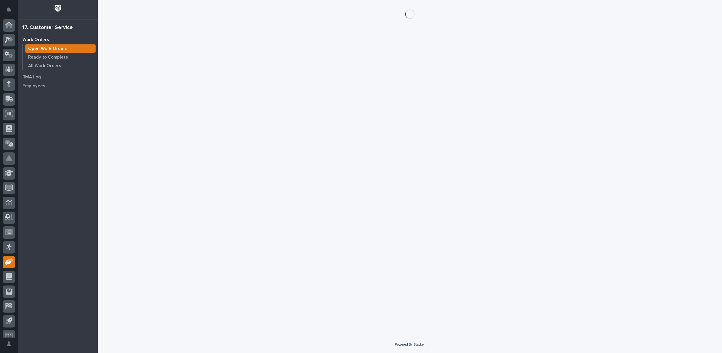
scroll to position [7, 0]
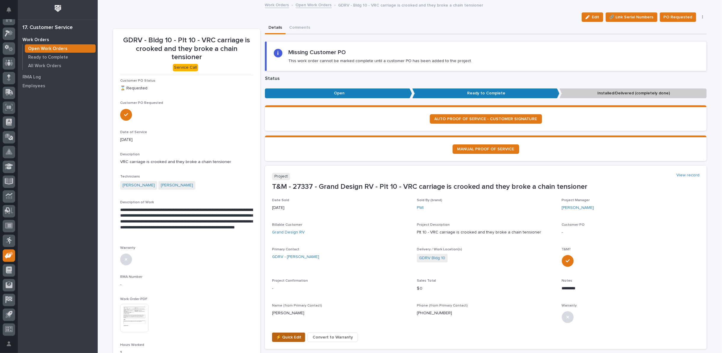
click at [290, 335] on span "⚡ Quick Edit" at bounding box center [288, 337] width 25 height 7
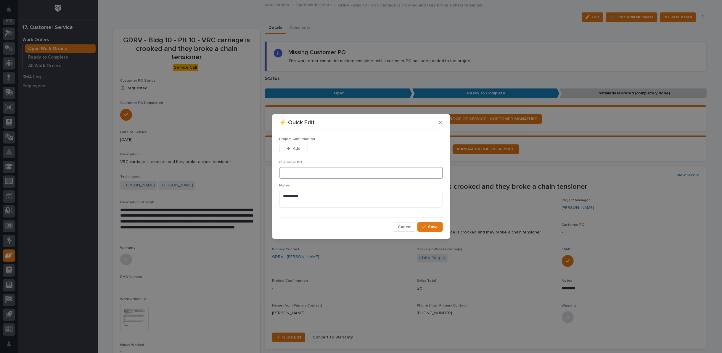
click at [308, 170] on input at bounding box center [360, 173] width 163 height 12
type input "CP10-1067750"
click at [294, 149] on span "Add" at bounding box center [296, 148] width 7 height 5
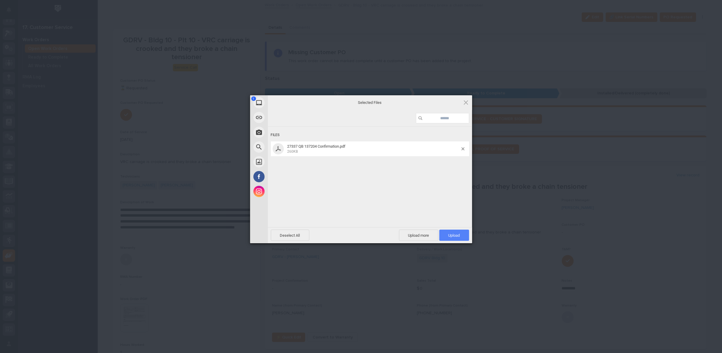
click at [453, 235] on span "Upload 1" at bounding box center [454, 235] width 12 height 4
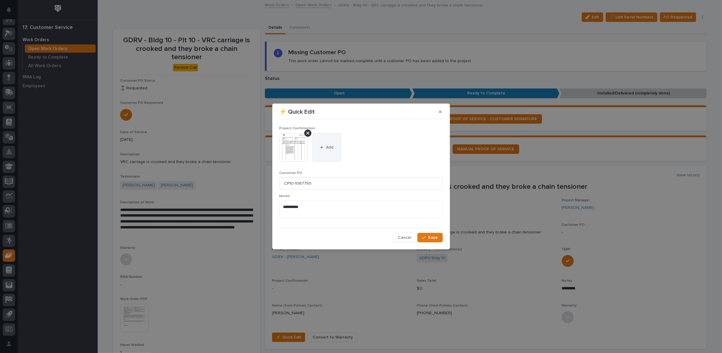
click at [328, 143] on button "Add" at bounding box center [327, 147] width 28 height 28
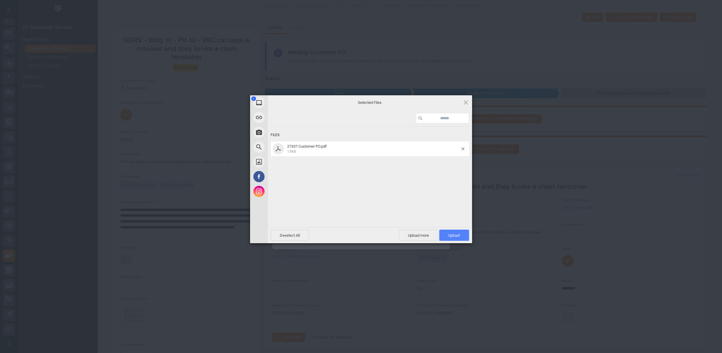
click at [446, 235] on span "Upload 1" at bounding box center [454, 235] width 30 height 11
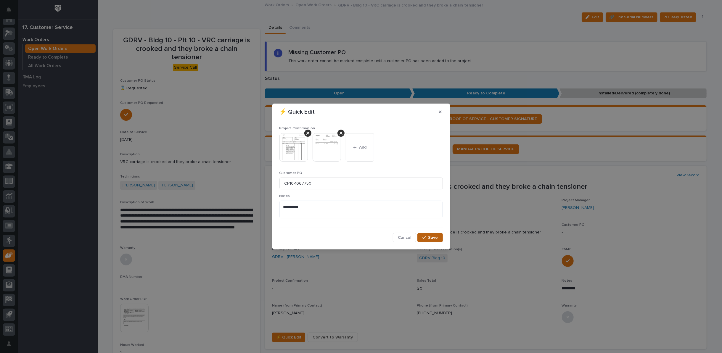
click at [427, 236] on div "button" at bounding box center [425, 238] width 6 height 4
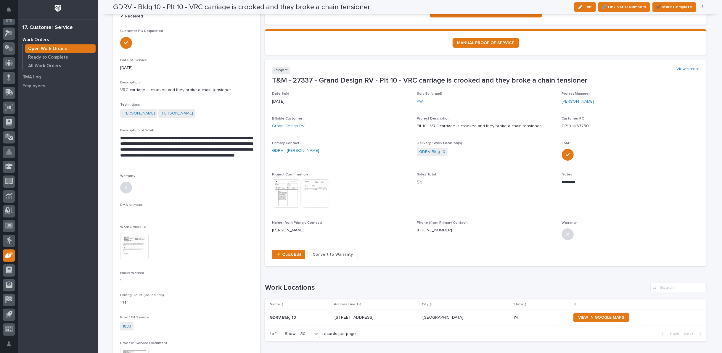
scroll to position [0, 0]
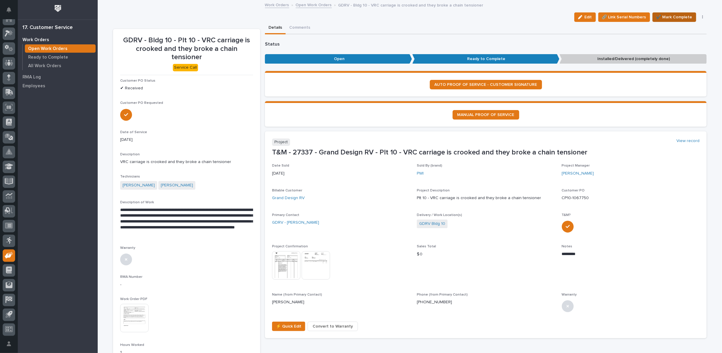
click at [667, 17] on span "✔️ Mark Complete" at bounding box center [674, 17] width 36 height 7
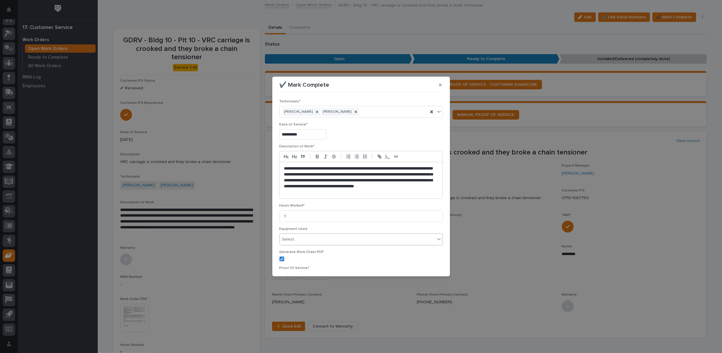
scroll to position [38, 0]
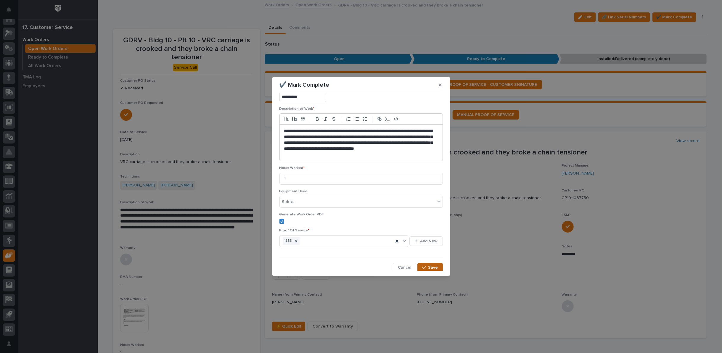
click at [429, 266] on span "Save" at bounding box center [433, 267] width 10 height 5
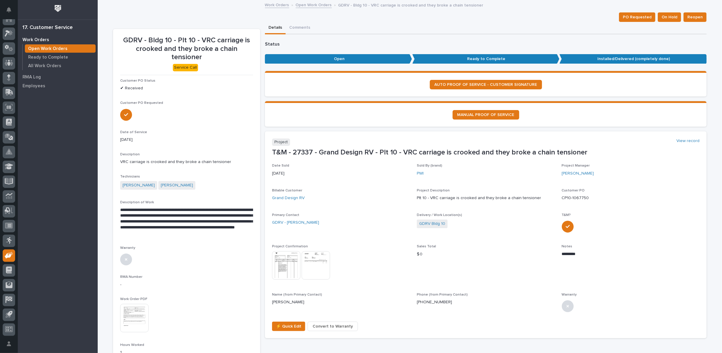
click at [307, 5] on link "Open Work Orders" at bounding box center [314, 4] width 36 height 7
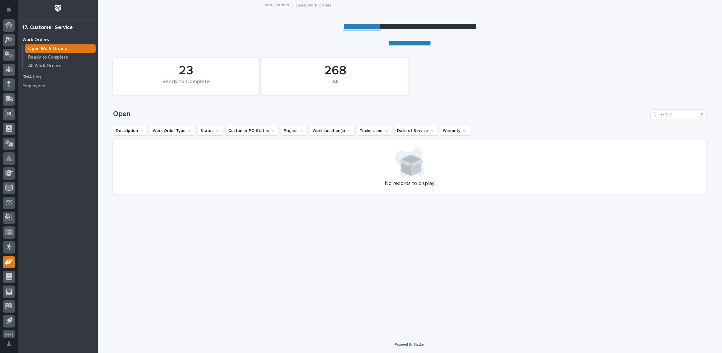
scroll to position [7, 0]
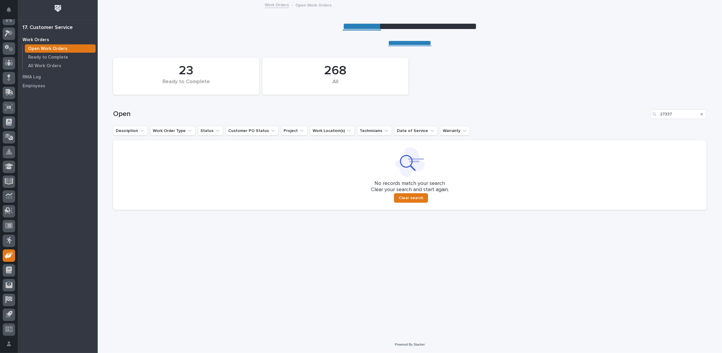
click at [702, 112] on icon "Search" at bounding box center [702, 114] width 2 height 4
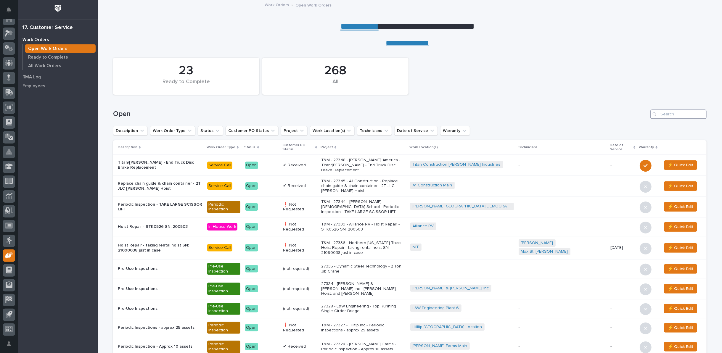
click at [671, 116] on input "Search" at bounding box center [678, 114] width 56 height 9
type input "27307"
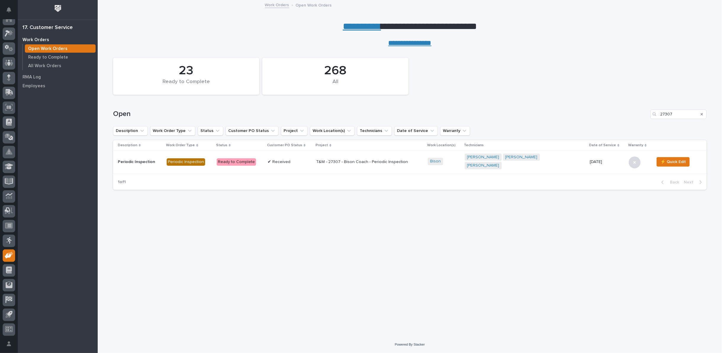
click at [369, 161] on p "T&M - 27307 - Bison Coach - Periodic Inspection" at bounding box center [368, 162] width 104 height 5
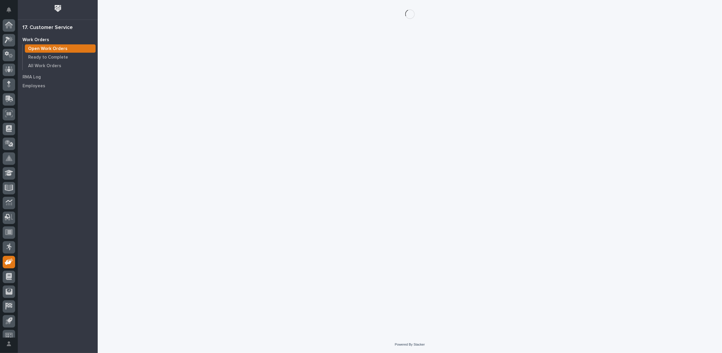
scroll to position [7, 0]
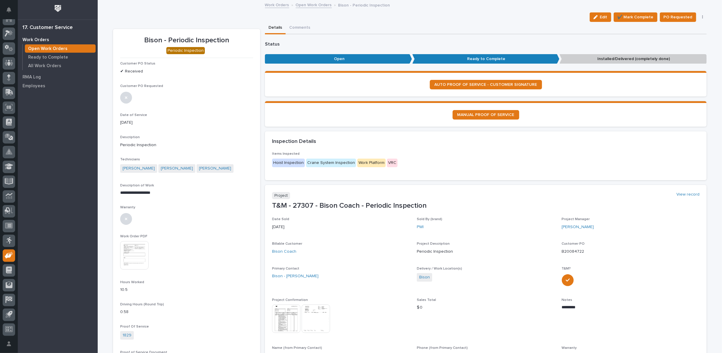
click at [281, 315] on img at bounding box center [286, 319] width 28 height 28
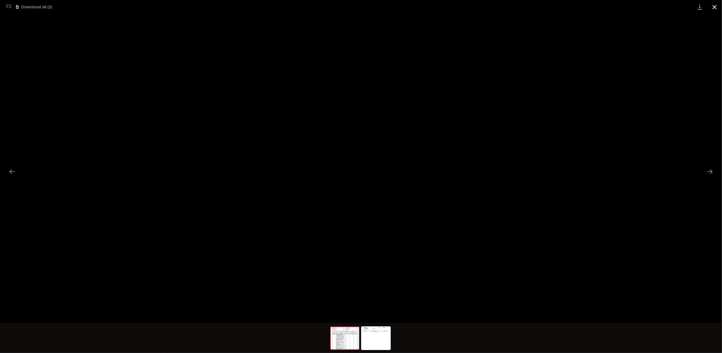
click at [716, 6] on button "Close gallery" at bounding box center [714, 7] width 15 height 14
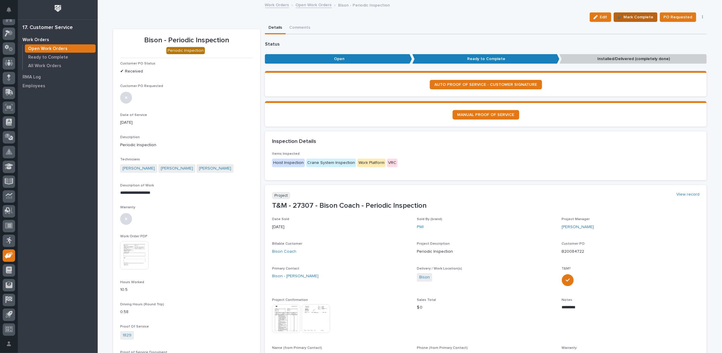
click at [630, 17] on span "✔️ Mark Complete" at bounding box center [635, 17] width 36 height 7
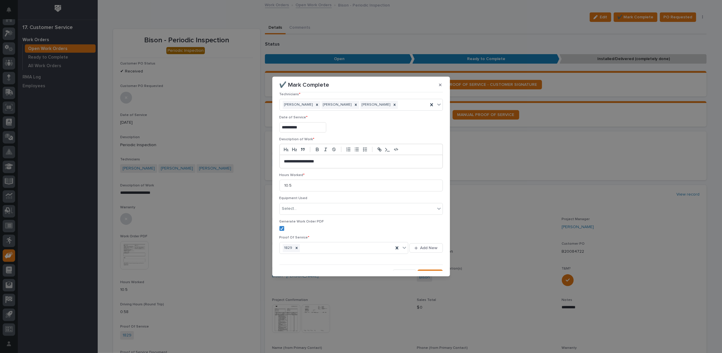
scroll to position [14, 0]
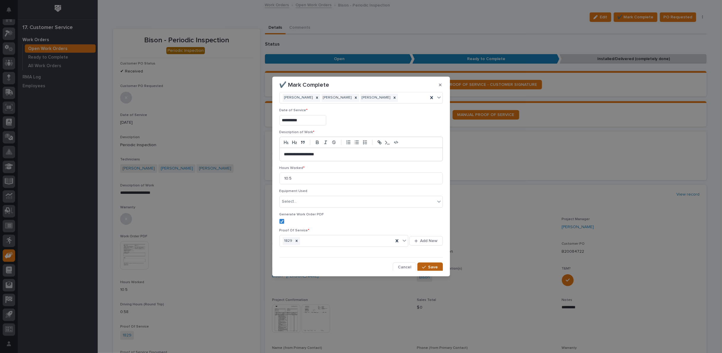
click at [424, 265] on div "button" at bounding box center [425, 267] width 6 height 4
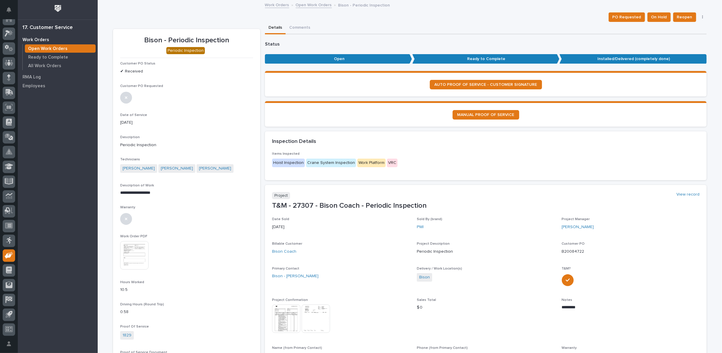
click at [312, 4] on link "Open Work Orders" at bounding box center [314, 4] width 36 height 7
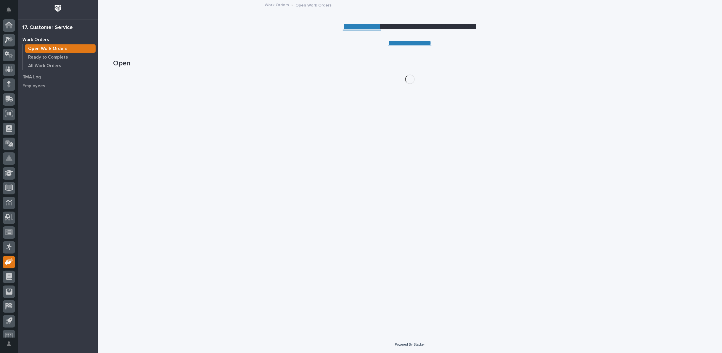
scroll to position [7, 0]
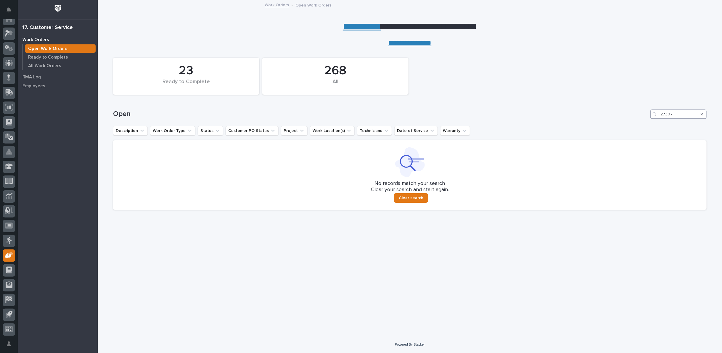
drag, startPoint x: 673, startPoint y: 114, endPoint x: 583, endPoint y: 117, distance: 89.4
click at [585, 118] on div "Open 27307" at bounding box center [409, 114] width 593 height 9
type input "27295"
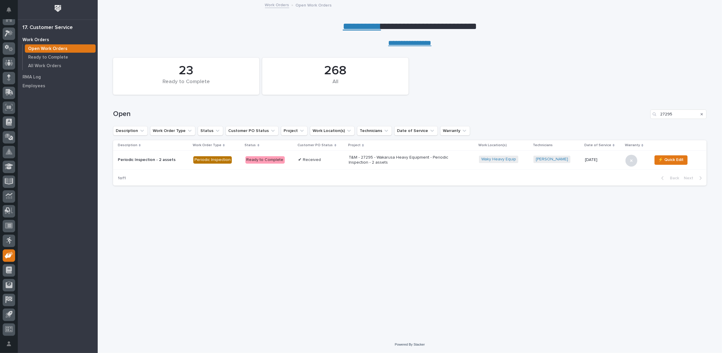
click at [360, 159] on p "T&M - 27295 - Wakarusa Heavy Equipment - Periodic Inspection - 2 assets" at bounding box center [401, 160] width 104 height 10
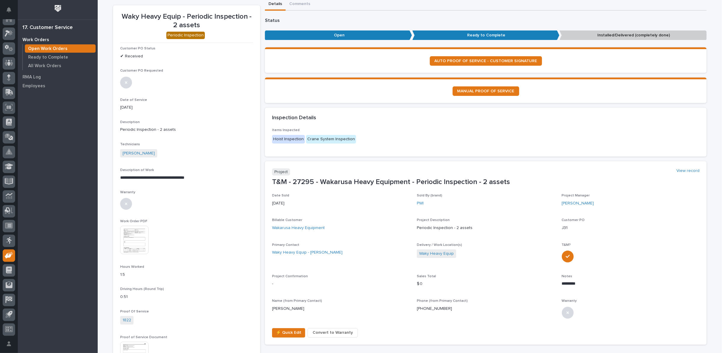
scroll to position [33, 0]
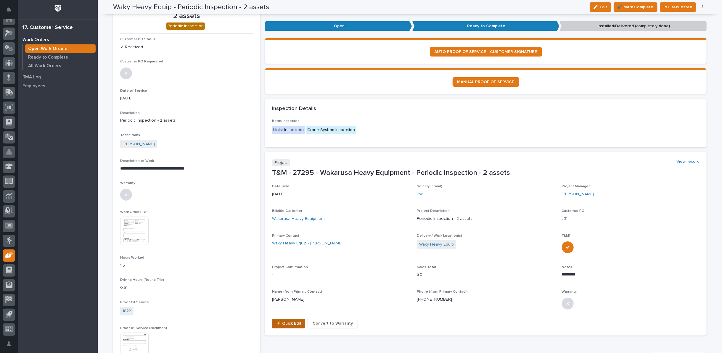
click at [285, 325] on span "⚡ Quick Edit" at bounding box center [288, 323] width 25 height 7
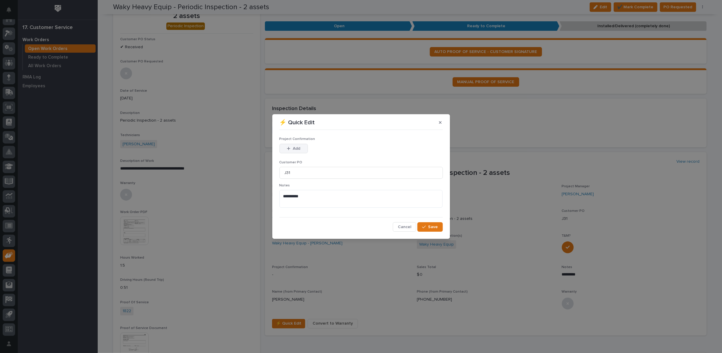
click at [292, 151] on button "Add" at bounding box center [293, 148] width 28 height 9
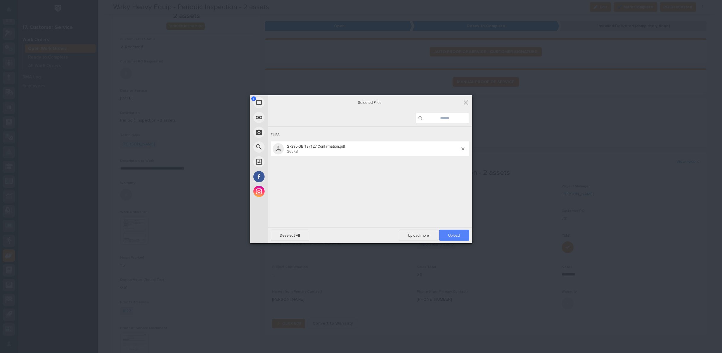
drag, startPoint x: 458, startPoint y: 236, endPoint x: 455, endPoint y: 232, distance: 5.7
click at [458, 234] on span "Upload 1" at bounding box center [454, 235] width 12 height 4
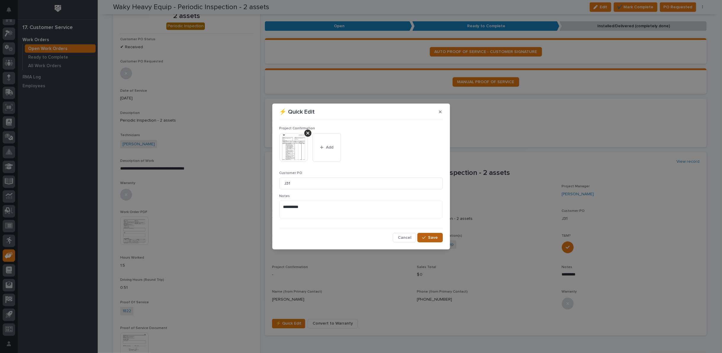
click at [433, 238] on span "Save" at bounding box center [433, 237] width 10 height 5
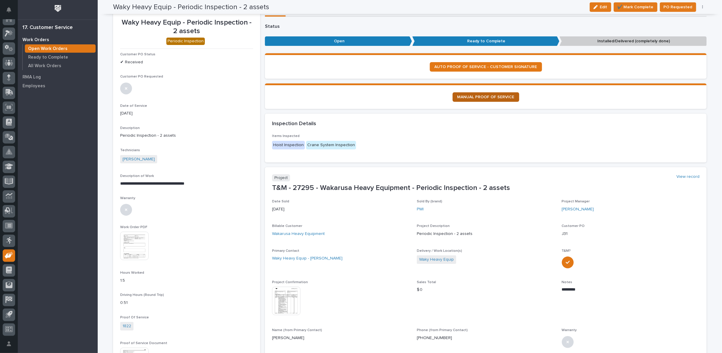
scroll to position [0, 0]
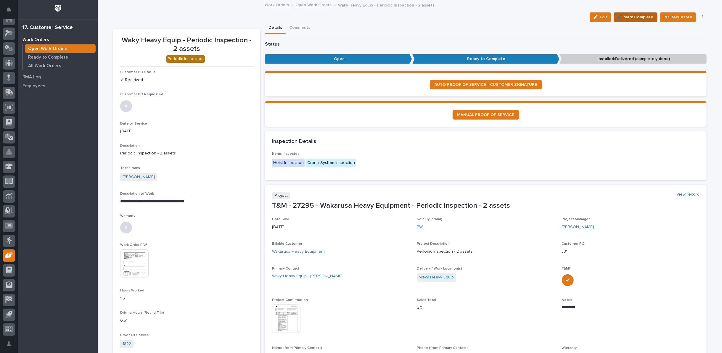
click at [635, 16] on span "✔️ Mark Complete" at bounding box center [635, 17] width 36 height 7
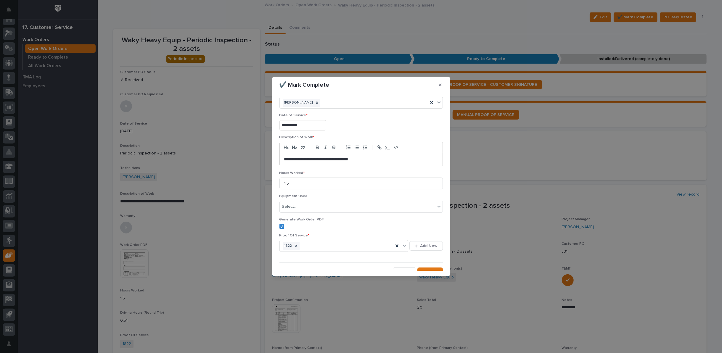
scroll to position [14, 0]
click at [423, 267] on icon "button" at bounding box center [424, 267] width 4 height 4
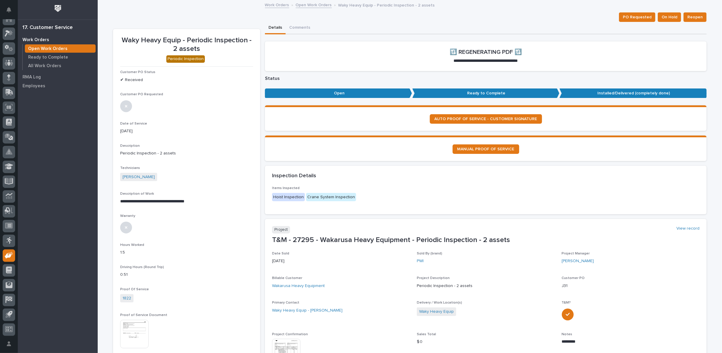
click at [306, 3] on link "Open Work Orders" at bounding box center [314, 4] width 36 height 7
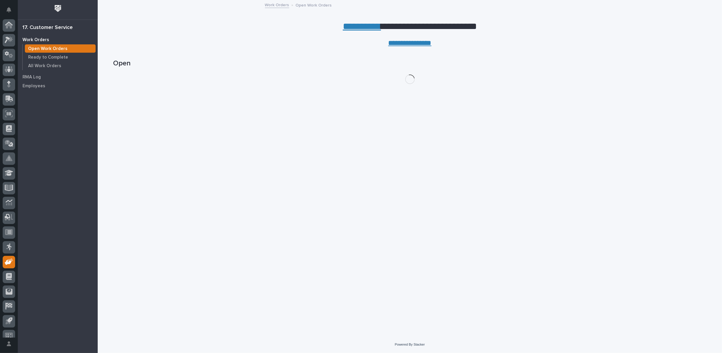
scroll to position [7, 0]
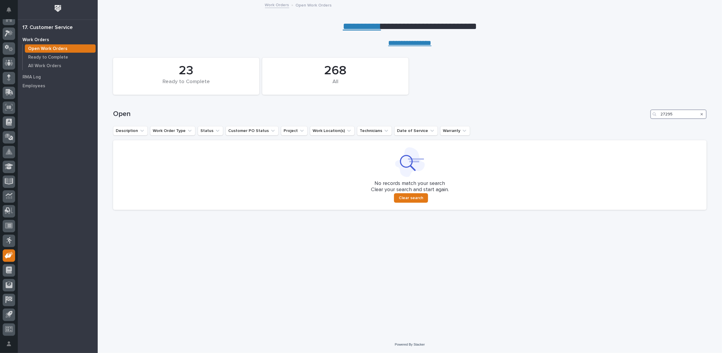
drag, startPoint x: 674, startPoint y: 114, endPoint x: 611, endPoint y: 117, distance: 63.1
click at [615, 118] on div "Open 27295" at bounding box center [409, 114] width 593 height 9
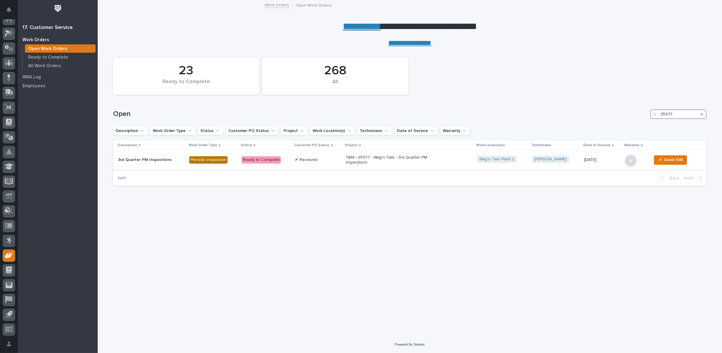
type input "25977"
click at [401, 159] on p "T&M - 25977 - Wag'n Tails - 3rd Quarter PM Inspections" at bounding box center [398, 160] width 104 height 10
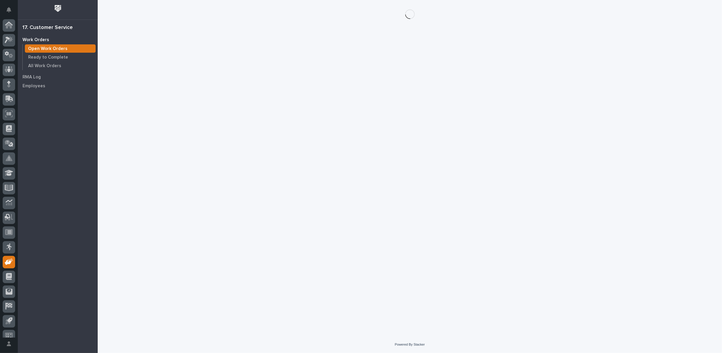
scroll to position [7, 0]
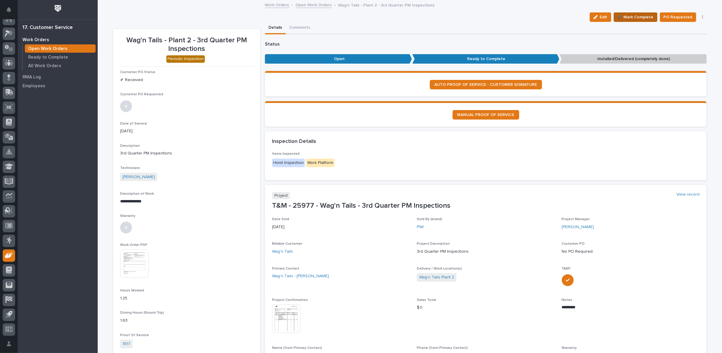
click at [638, 17] on span "✔️ Mark Complete" at bounding box center [635, 17] width 36 height 7
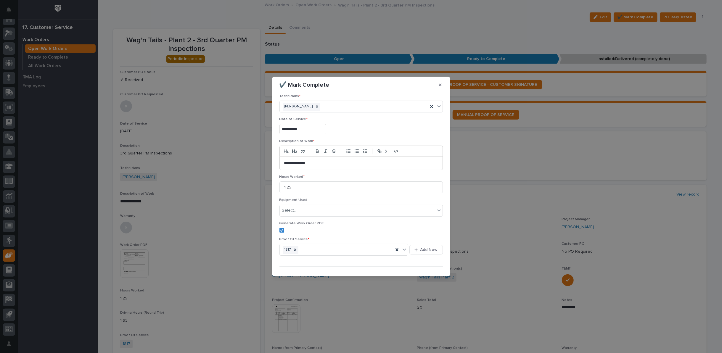
scroll to position [14, 0]
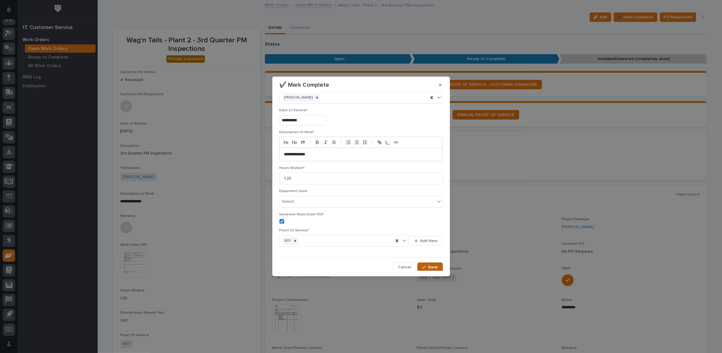
click at [422, 267] on icon "button" at bounding box center [424, 267] width 4 height 4
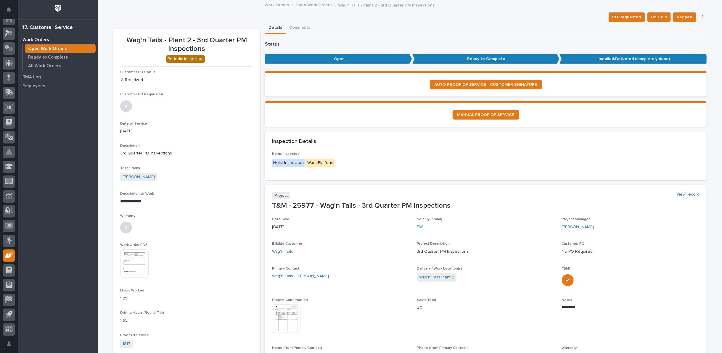
click at [310, 6] on link "Open Work Orders" at bounding box center [314, 4] width 36 height 7
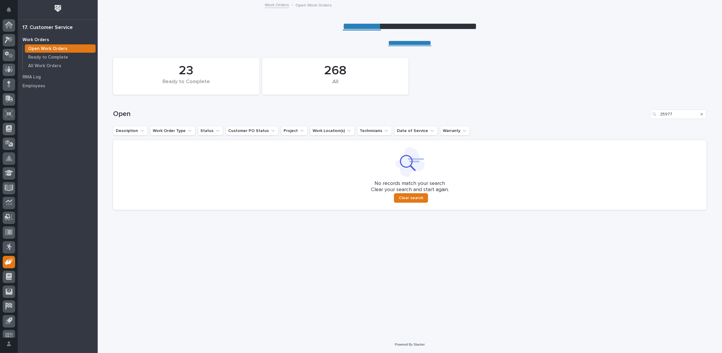
scroll to position [7, 0]
click at [702, 114] on icon "Search" at bounding box center [702, 114] width 2 height 4
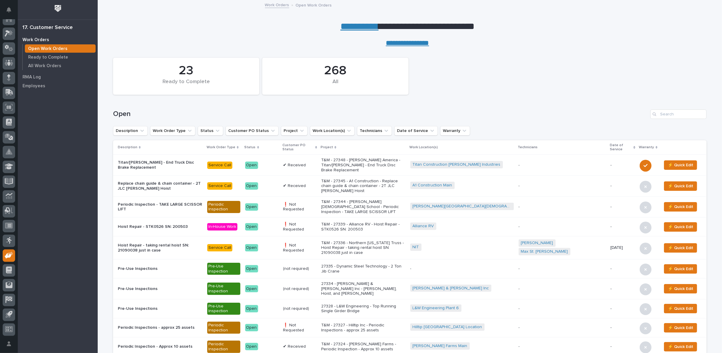
click at [363, 27] on link "**********" at bounding box center [359, 26] width 38 height 9
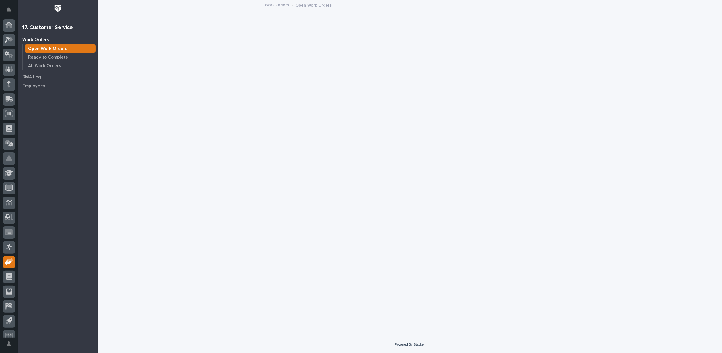
scroll to position [7, 0]
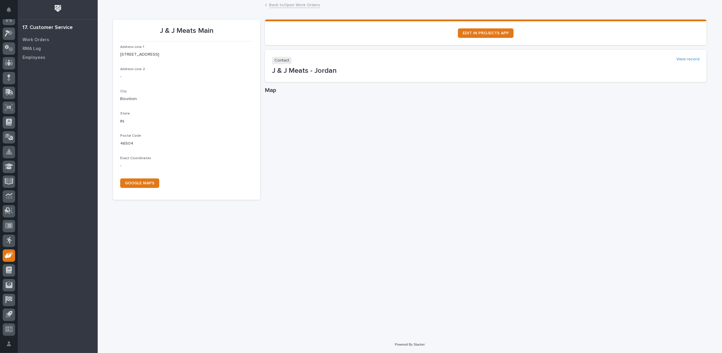
click at [283, 3] on link "Back to Open Work Orders" at bounding box center [294, 4] width 51 height 7
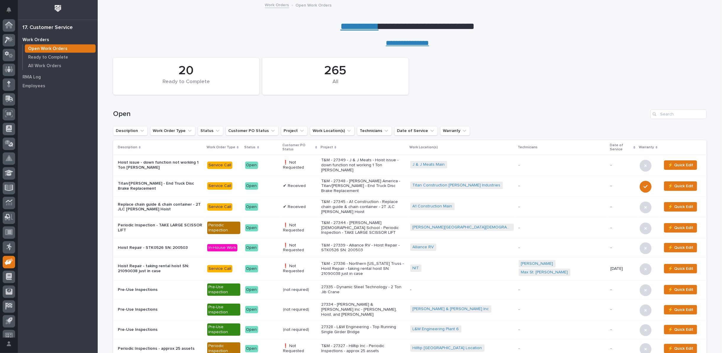
scroll to position [7, 0]
click at [351, 26] on link "**********" at bounding box center [359, 26] width 38 height 9
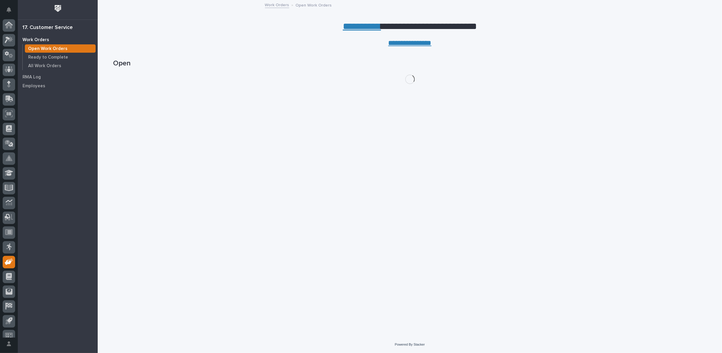
scroll to position [7, 0]
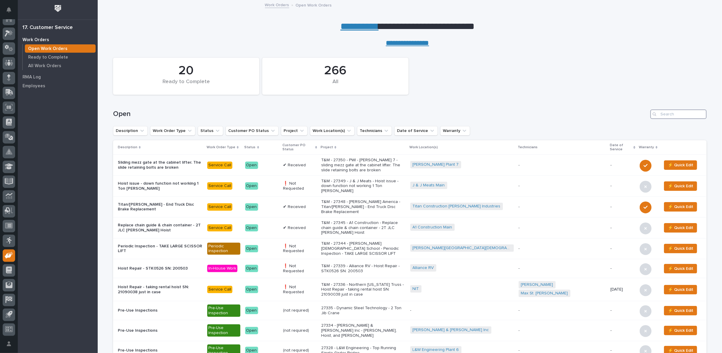
click at [666, 113] on input "Search" at bounding box center [678, 114] width 56 height 9
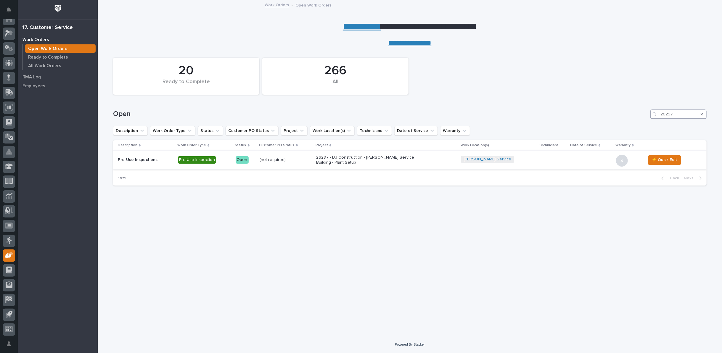
type input "26297"
click at [352, 159] on p "26297 - DJ Construction - [PERSON_NAME] Service Building - Plant Setup" at bounding box center [368, 160] width 104 height 10
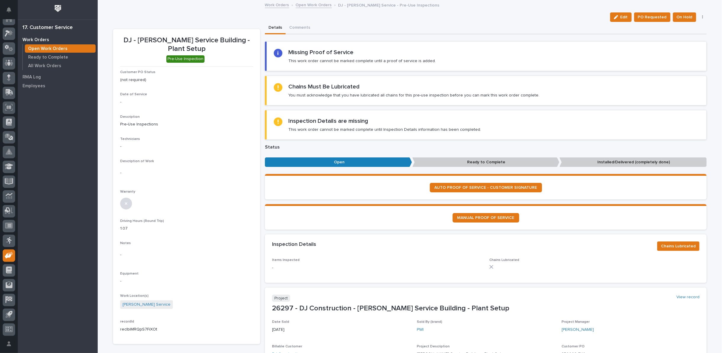
scroll to position [164, 0]
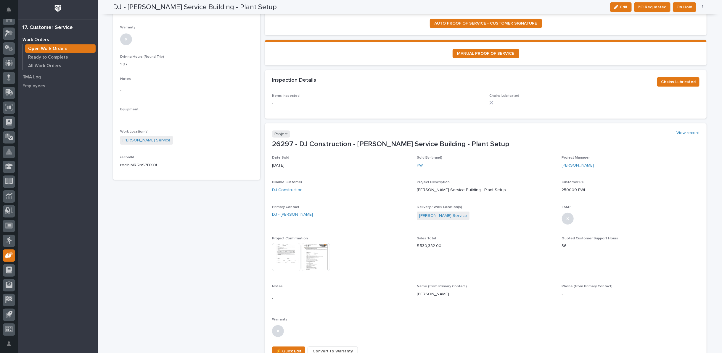
click at [317, 254] on img at bounding box center [316, 257] width 28 height 28
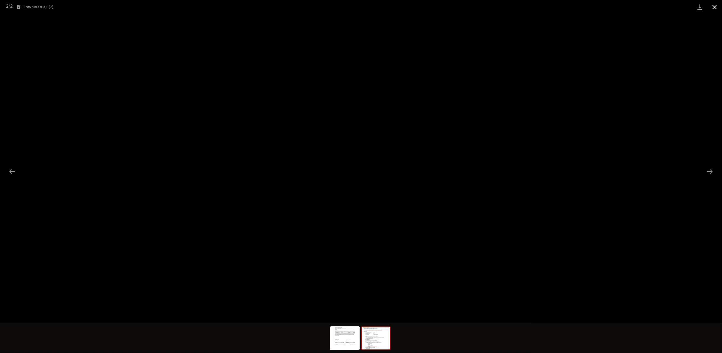
click at [714, 5] on button "Close gallery" at bounding box center [714, 7] width 15 height 14
